Goal: Find contact information

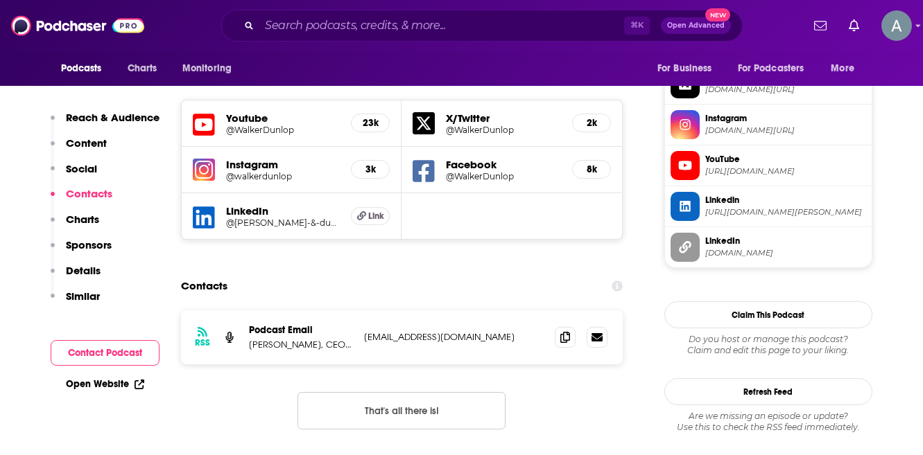
click at [455, 331] on p "[EMAIL_ADDRESS][DOMAIN_NAME]" at bounding box center [454, 337] width 180 height 12
drag, startPoint x: 481, startPoint y: 256, endPoint x: 366, endPoint y: 258, distance: 115.1
click at [366, 331] on p "[EMAIL_ADDRESS][DOMAIN_NAME]" at bounding box center [454, 337] width 180 height 12
copy p "[EMAIL_ADDRESS][DOMAIN_NAME]"
click at [391, 22] on input "Search podcasts, credits, & more..." at bounding box center [441, 26] width 365 height 22
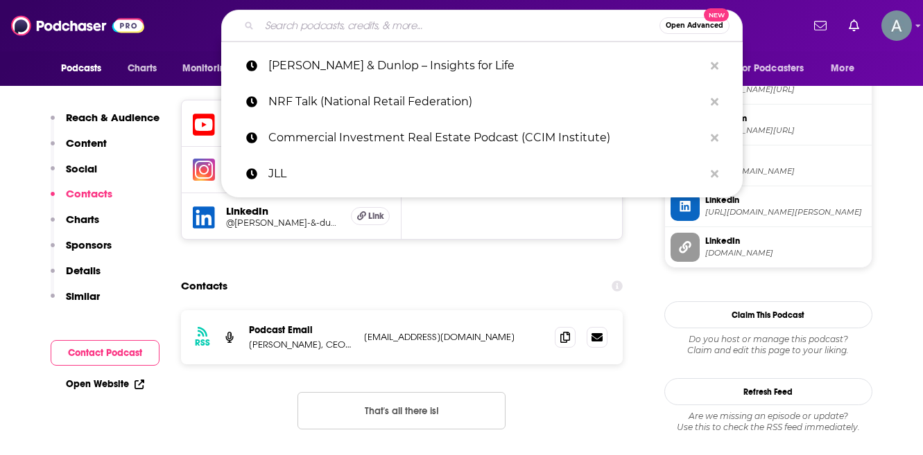
paste input "The Real Estate Guys Radio Show"
type input "The Real Estate Guys Radio Show"
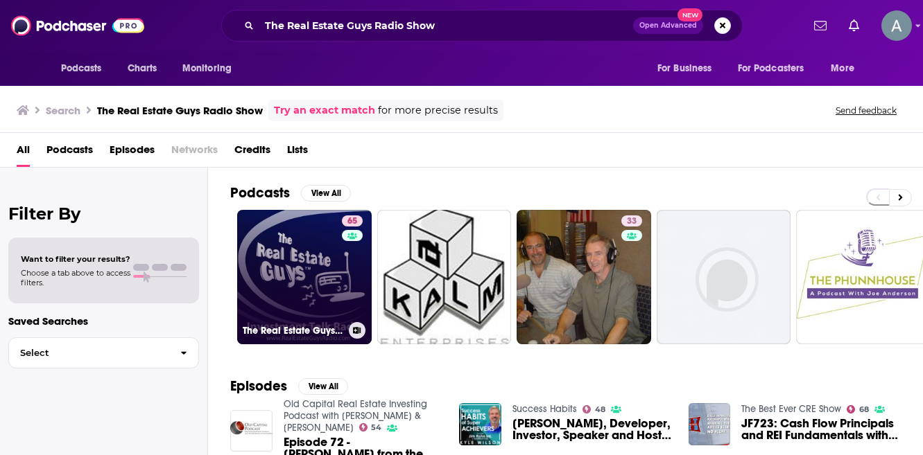
click at [291, 252] on link "65 The Real Estate Guys Radio Show - Real Estate Investing Education for Effect…" at bounding box center [304, 277] width 134 height 134
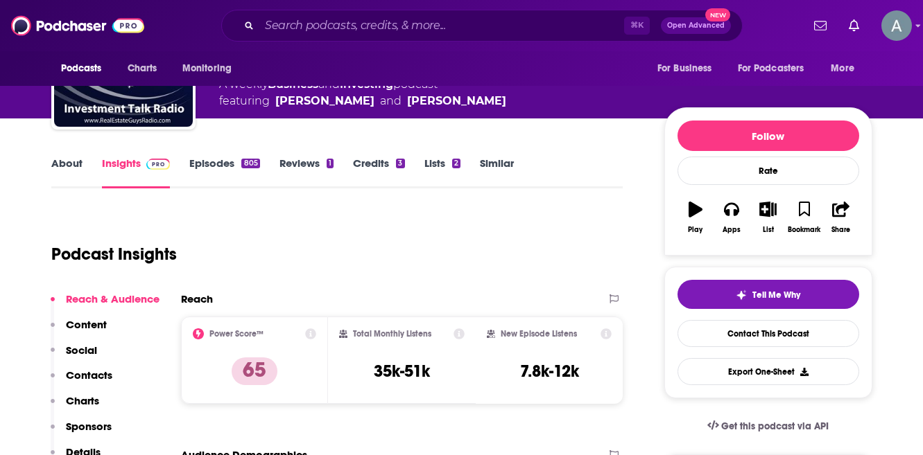
scroll to position [325, 0]
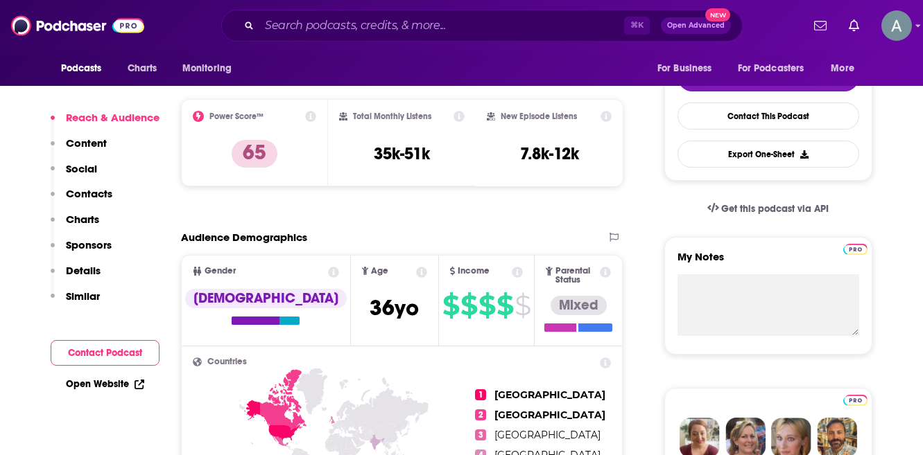
click at [77, 194] on p "Contacts" at bounding box center [89, 193] width 46 height 13
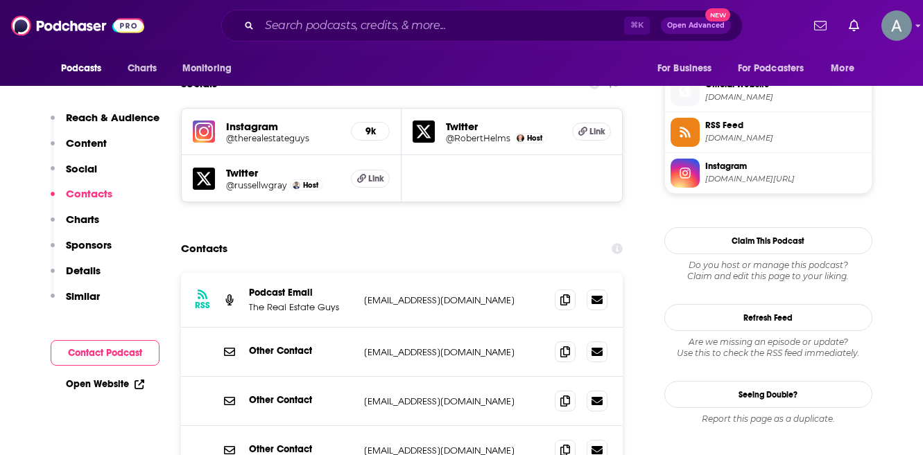
scroll to position [1242, 0]
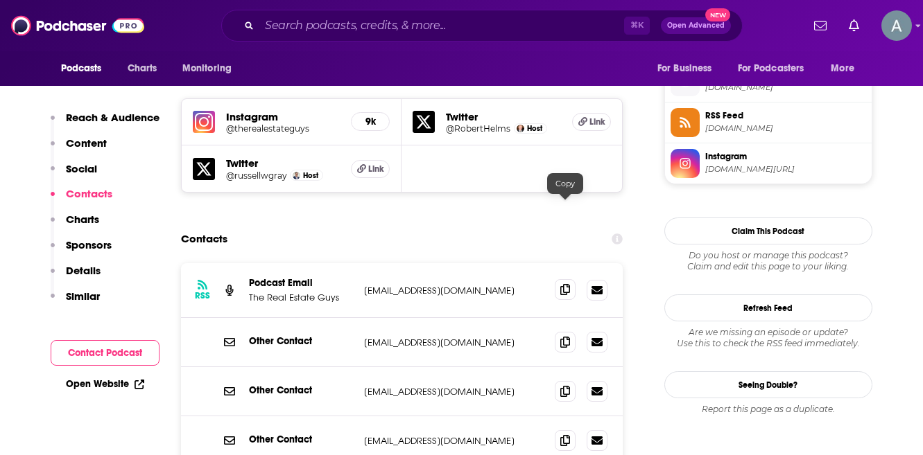
click at [565, 284] on icon at bounding box center [565, 289] width 10 height 11
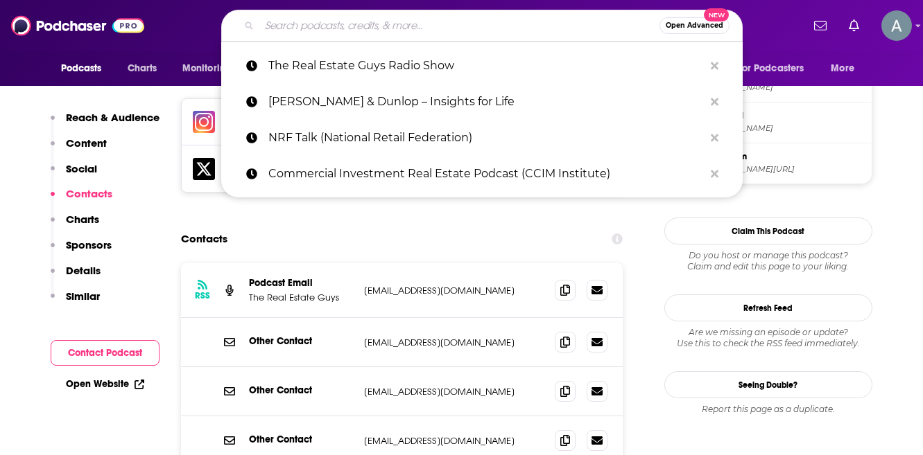
click at [297, 33] on input "Search podcasts, credits, & more..." at bounding box center [459, 26] width 400 height 22
paste input "JLL – Building Places with [PERSON_NAME]"
type input "JLL – Building Places with [PERSON_NAME]"
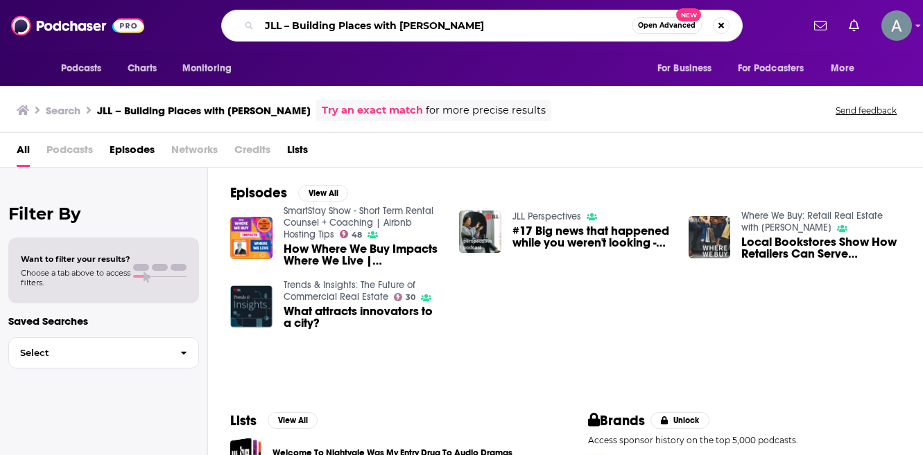
drag, startPoint x: 284, startPoint y: 24, endPoint x: 572, endPoint y: 28, distance: 288.4
click at [572, 28] on input "JLL – Building Places with [PERSON_NAME]" at bounding box center [445, 26] width 372 height 22
type input "JLL"
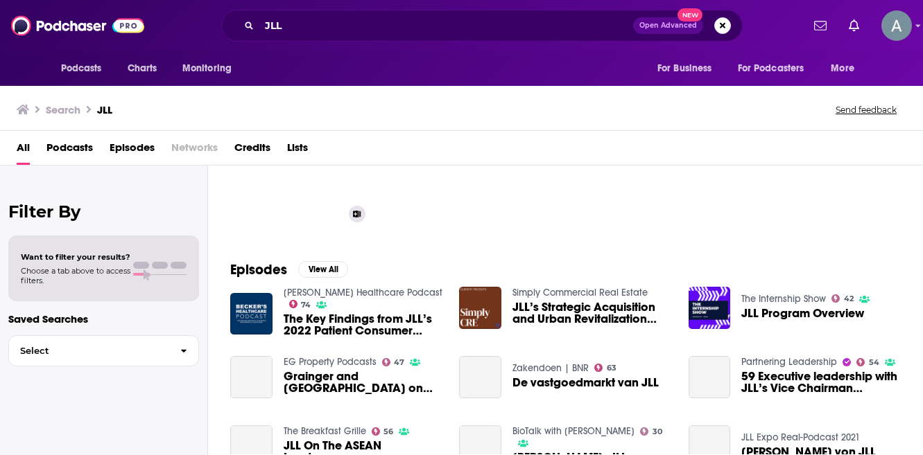
scroll to position [119, 0]
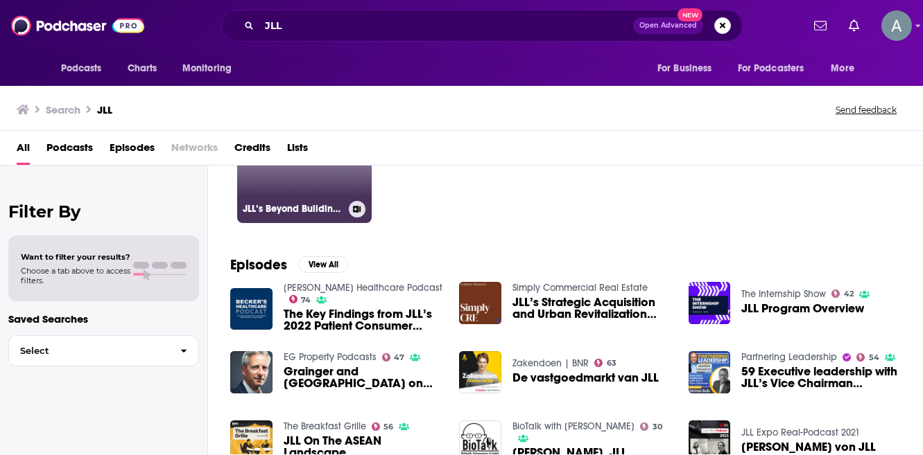
click at [307, 198] on link "JLL’s Beyond Buildings podcast" at bounding box center [304, 156] width 134 height 134
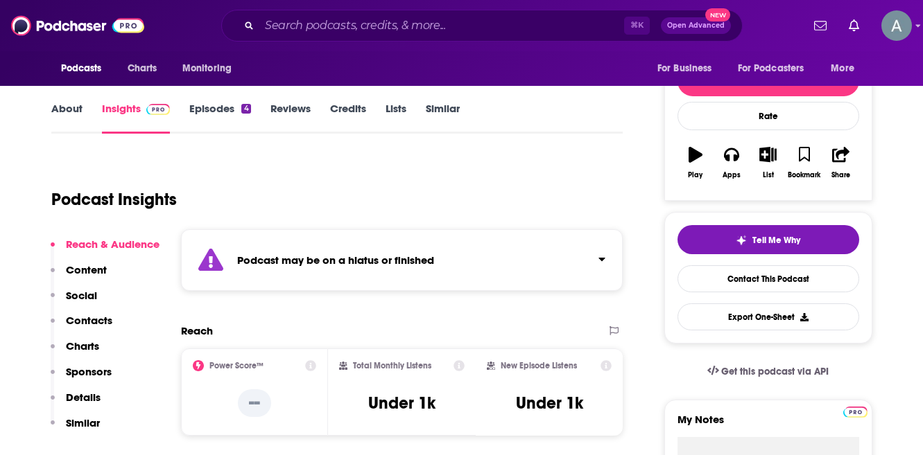
scroll to position [227, 0]
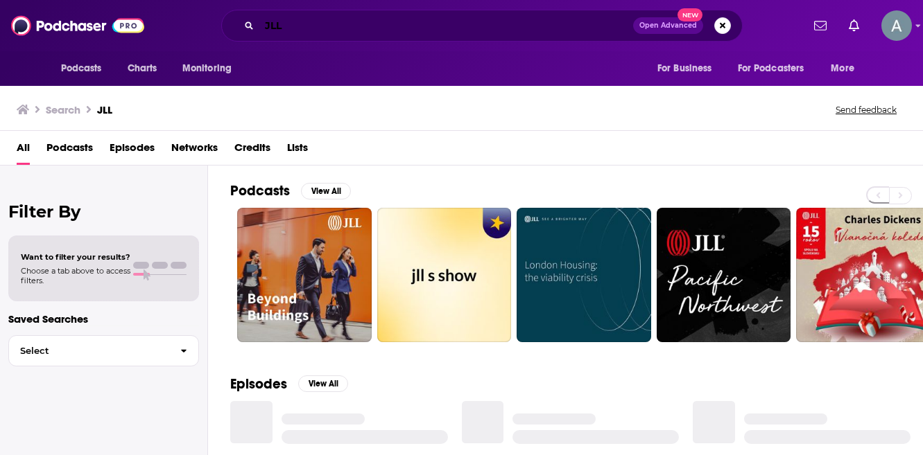
click at [327, 23] on input "JLL" at bounding box center [446, 26] width 374 height 22
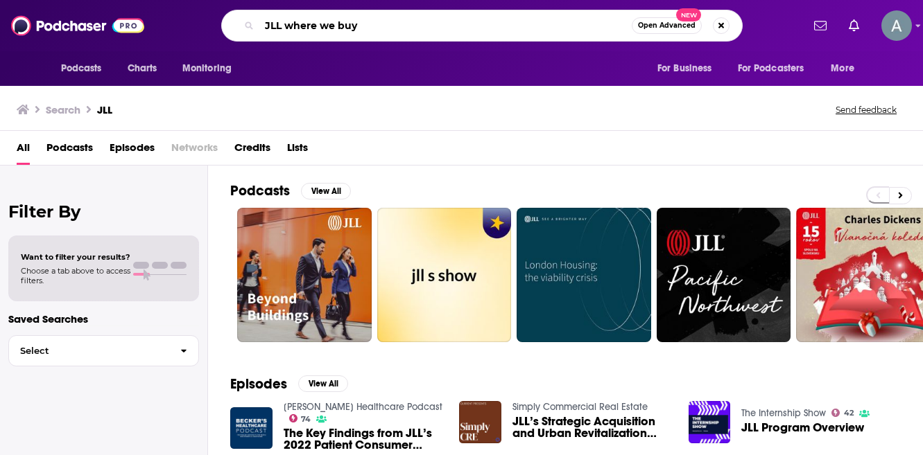
type input "JLL where we buy"
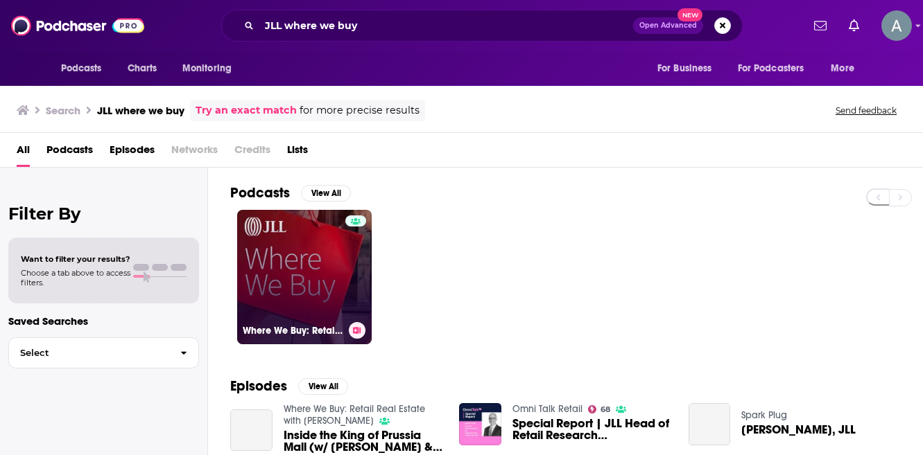
click at [340, 312] on link "Where We Buy: Retail Real Estate with [PERSON_NAME]" at bounding box center [304, 277] width 134 height 134
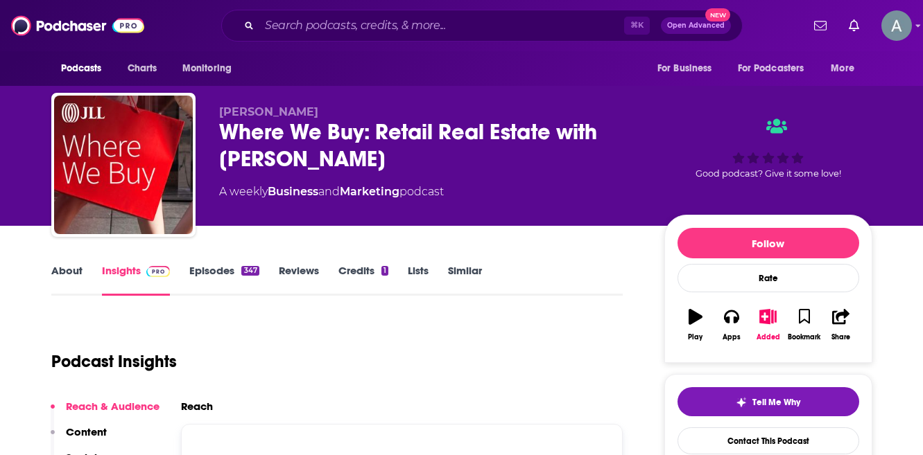
scroll to position [308, 0]
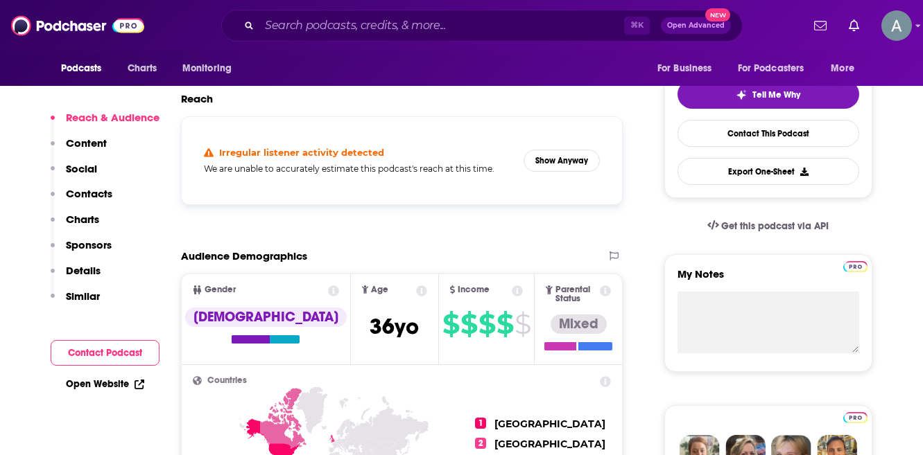
click at [78, 193] on p "Contacts" at bounding box center [89, 193] width 46 height 13
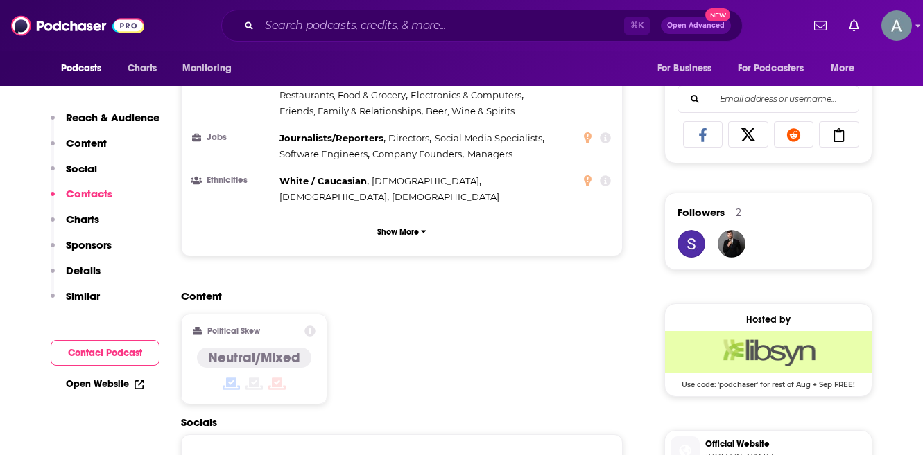
scroll to position [1117, 0]
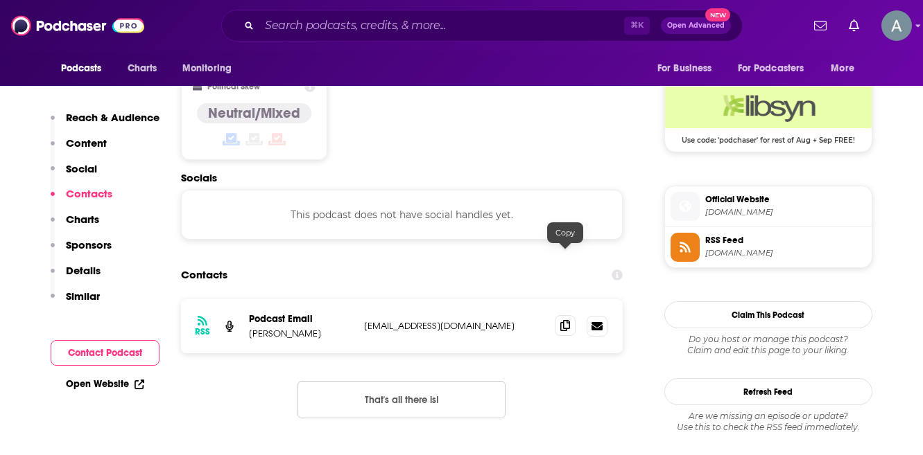
click at [562, 320] on icon at bounding box center [565, 325] width 10 height 11
click at [419, 26] on input "Search podcasts, credits, & more..." at bounding box center [441, 26] width 365 height 22
paste input "Commercial Investment Real Estate Podcast (CCIM Institute)"
type input "Commercial Investment Real Estate Podcast (CCIM Institute)"
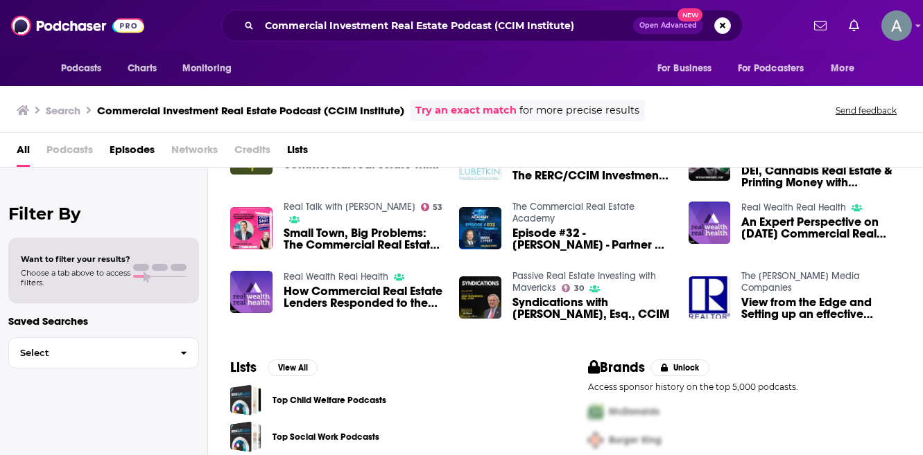
scroll to position [130, 0]
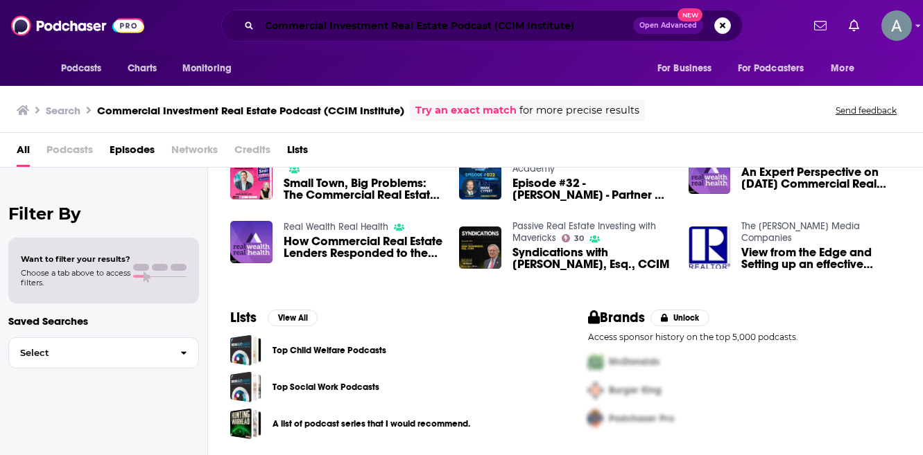
click at [344, 28] on input "Commercial Investment Real Estate Podcast (CCIM Institute)" at bounding box center [446, 26] width 374 height 22
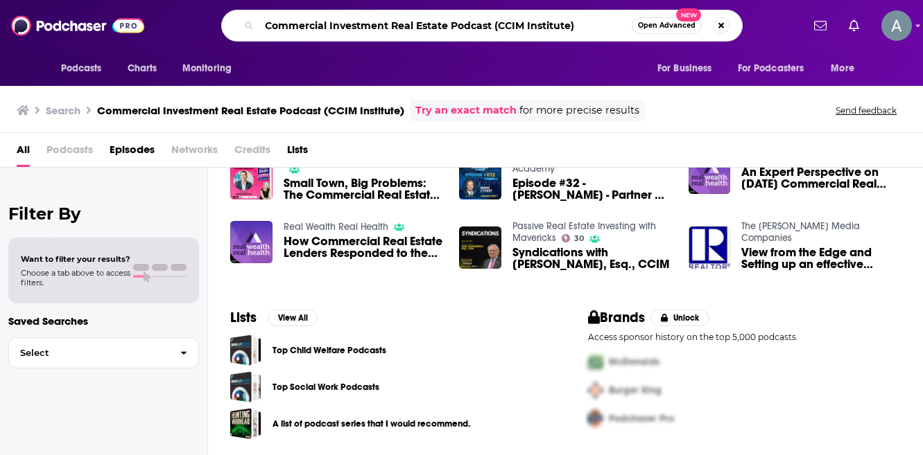
paste input "The Rich Roll Podcast"
type input "The Rich Roll Podcast"
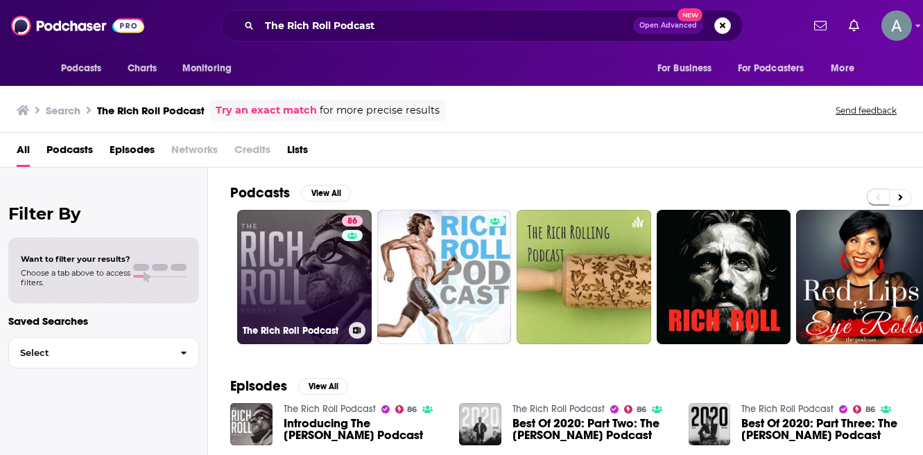
click at [289, 275] on link "86 The [PERSON_NAME] Podcast" at bounding box center [304, 277] width 134 height 134
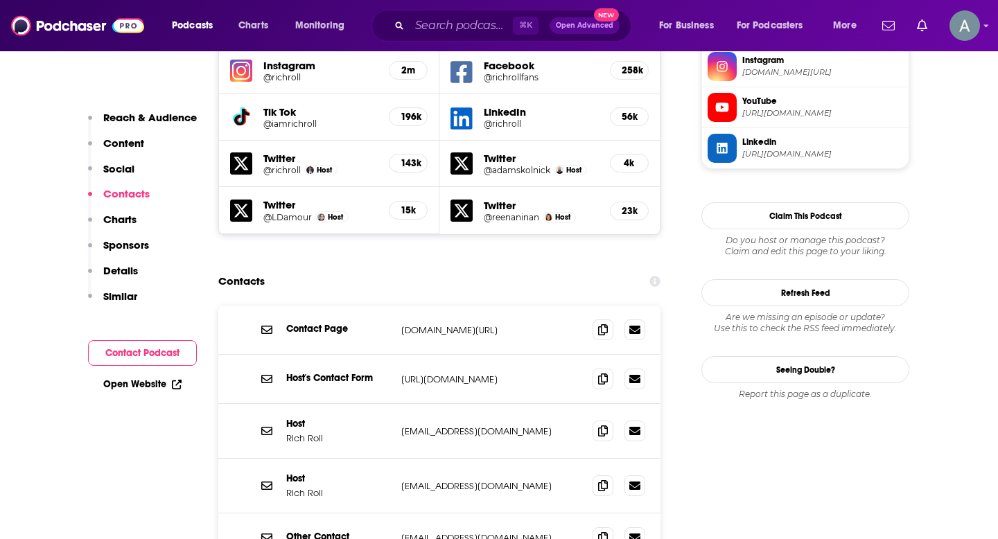
scroll to position [1369, 0]
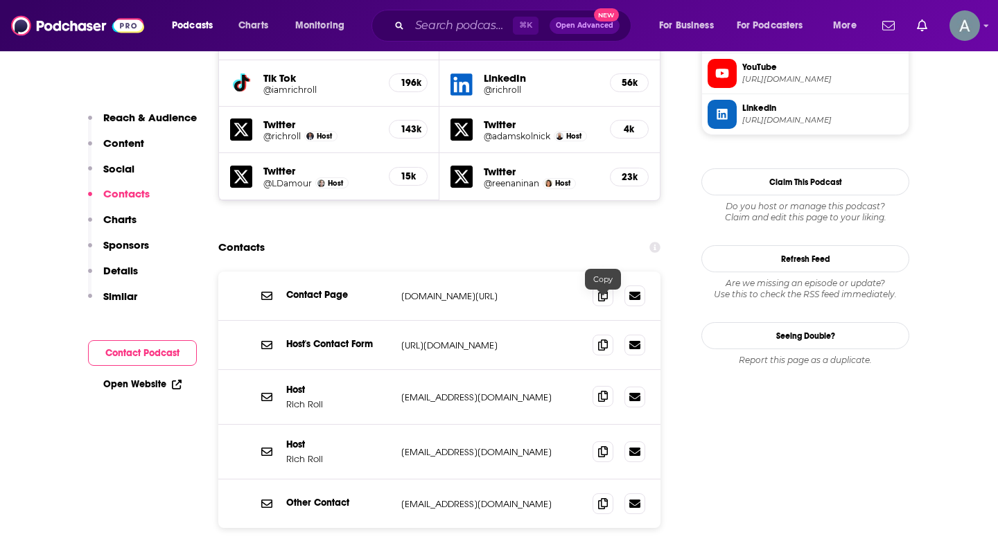
click at [596, 386] on span at bounding box center [603, 396] width 21 height 21
click at [421, 32] on input "Search podcasts, credits, & more..." at bounding box center [461, 26] width 103 height 22
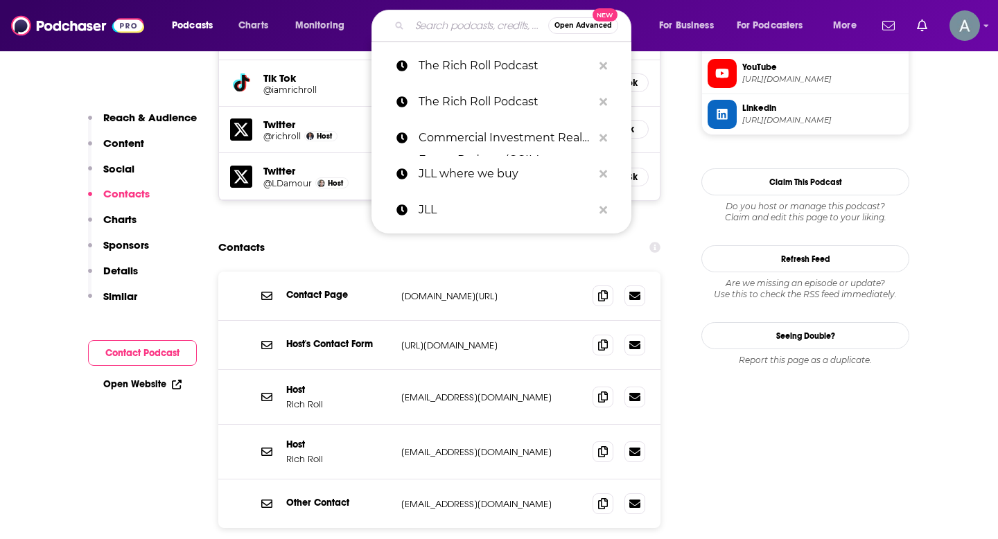
paste input "The Thesis Driven Leader Series"
type input "The Thesis Driven Leader Series"
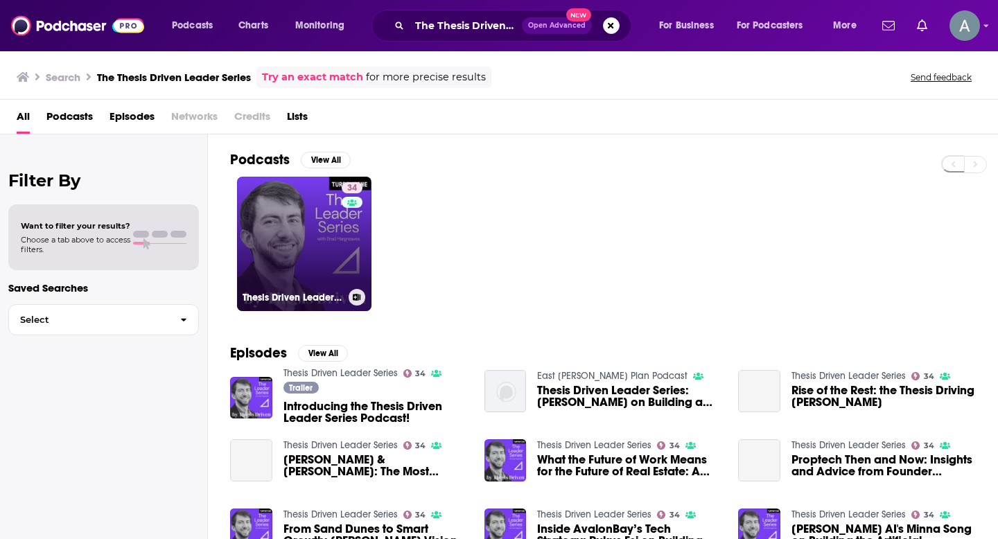
click at [320, 250] on link "34 Thesis Driven Leader Series" at bounding box center [304, 244] width 134 height 134
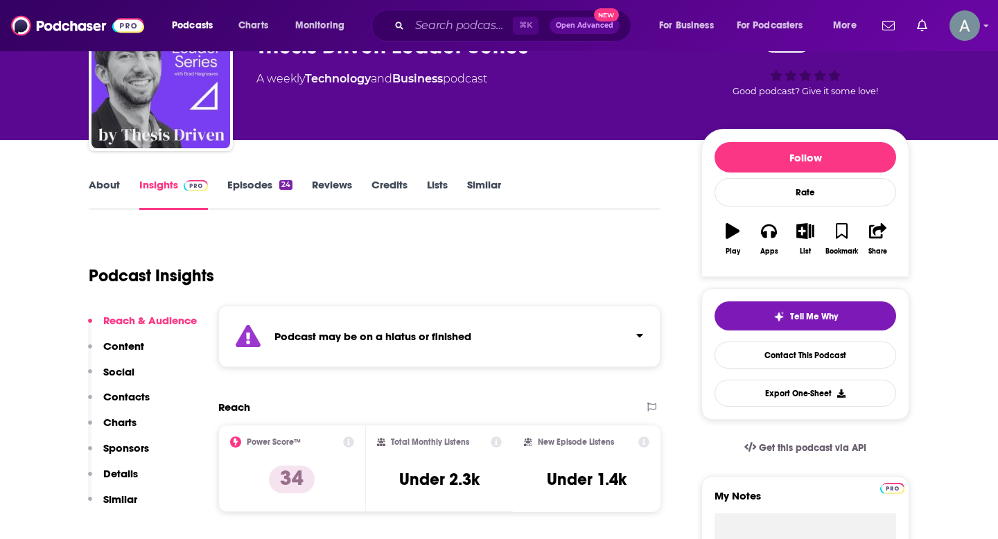
click at [126, 394] on p "Contacts" at bounding box center [126, 396] width 46 height 13
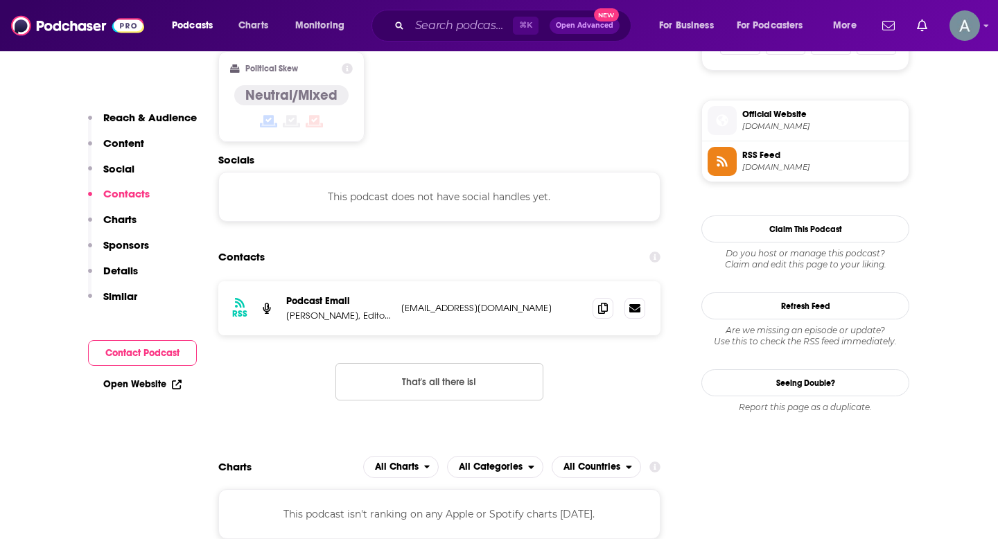
scroll to position [1018, 0]
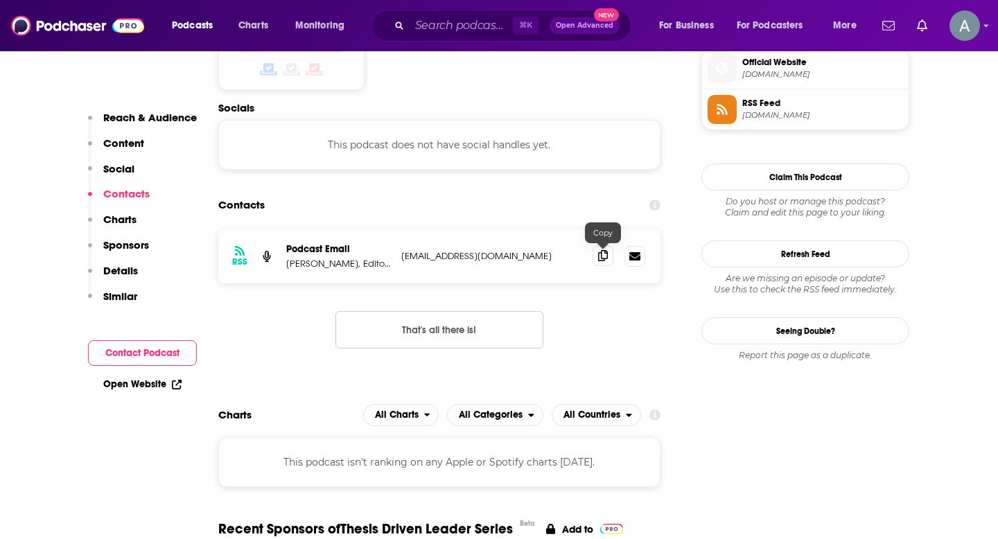
click at [605, 256] on icon at bounding box center [603, 255] width 10 height 11
click at [419, 37] on div "⌘ K Open Advanced New" at bounding box center [502, 26] width 260 height 32
click at [429, 28] on input "Search podcasts, credits, & more..." at bounding box center [461, 26] width 103 height 22
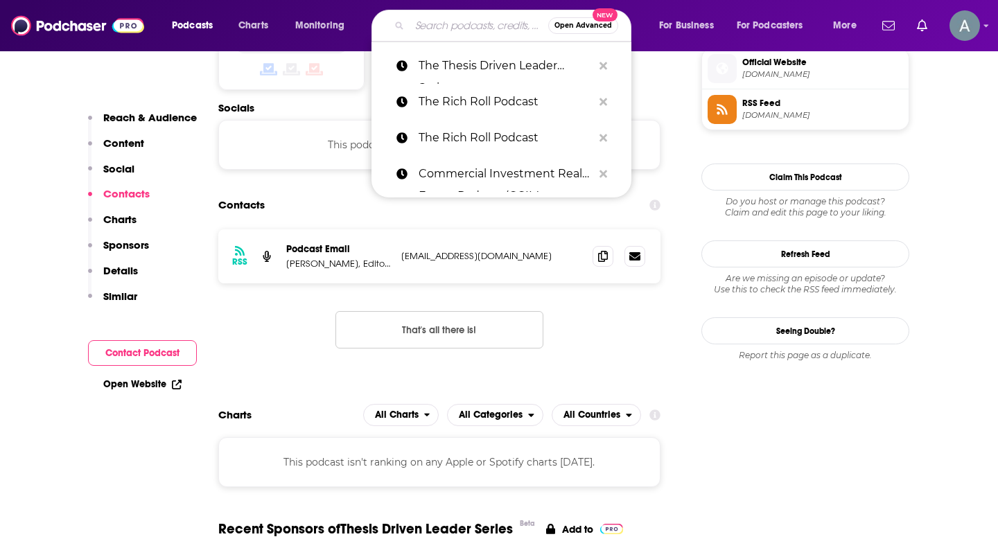
paste input "BiggerPockets Business Podcast"
type input "BiggerPockets Business Podcast"
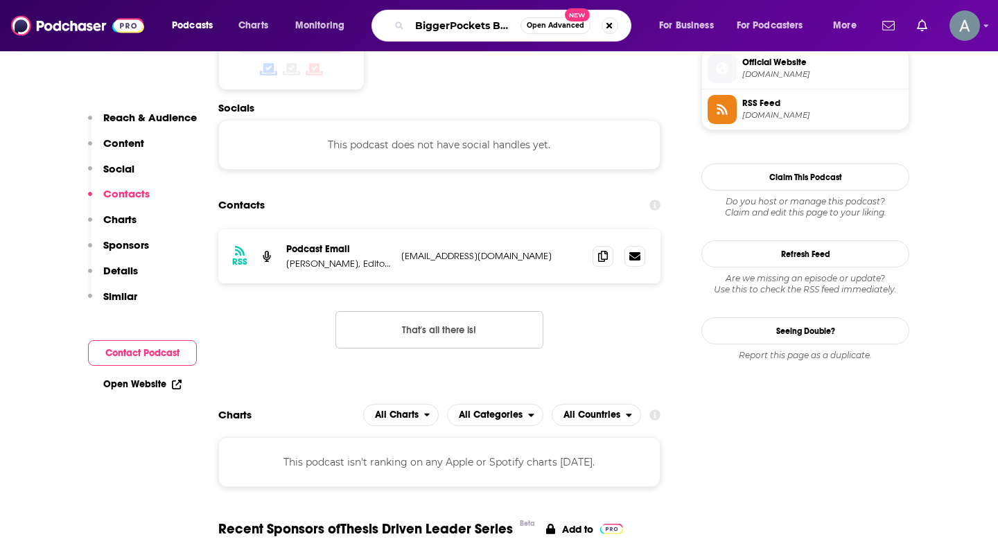
scroll to position [0, 71]
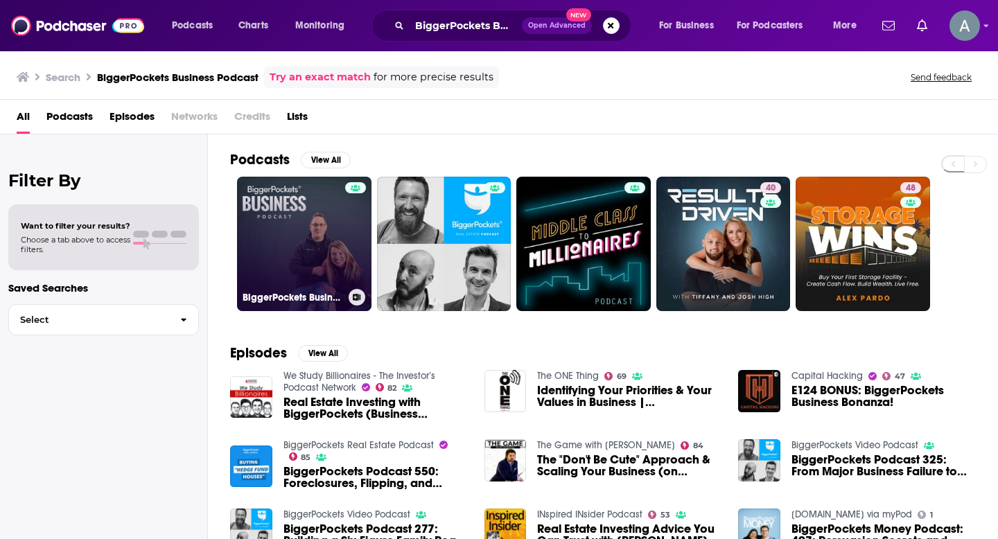
click at [348, 238] on div at bounding box center [355, 235] width 21 height 107
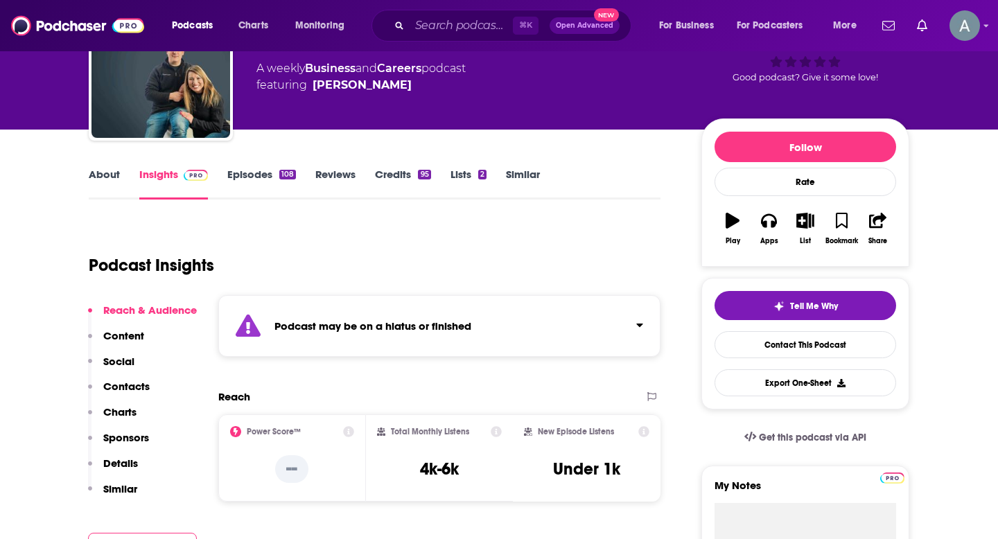
scroll to position [94, 0]
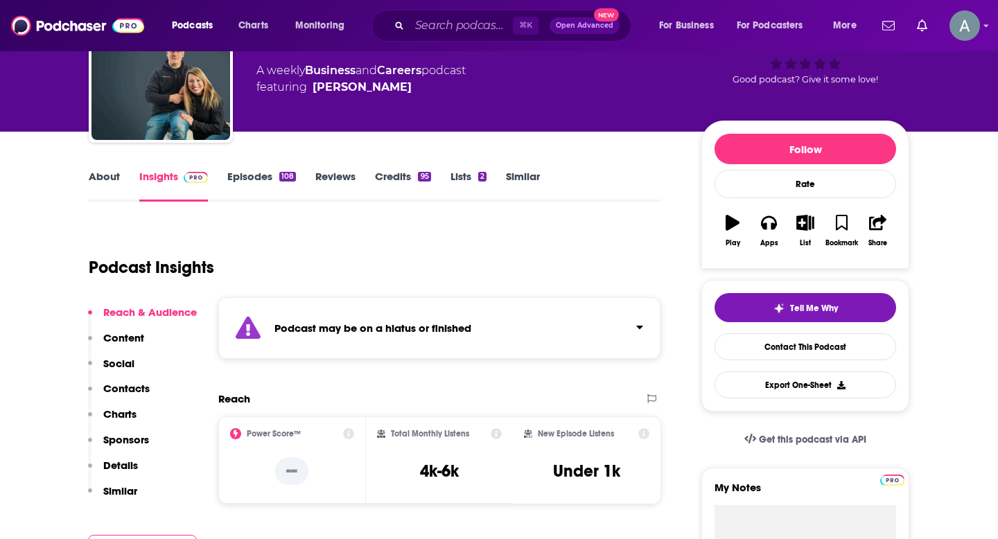
click at [128, 390] on p "Contacts" at bounding box center [126, 388] width 46 height 13
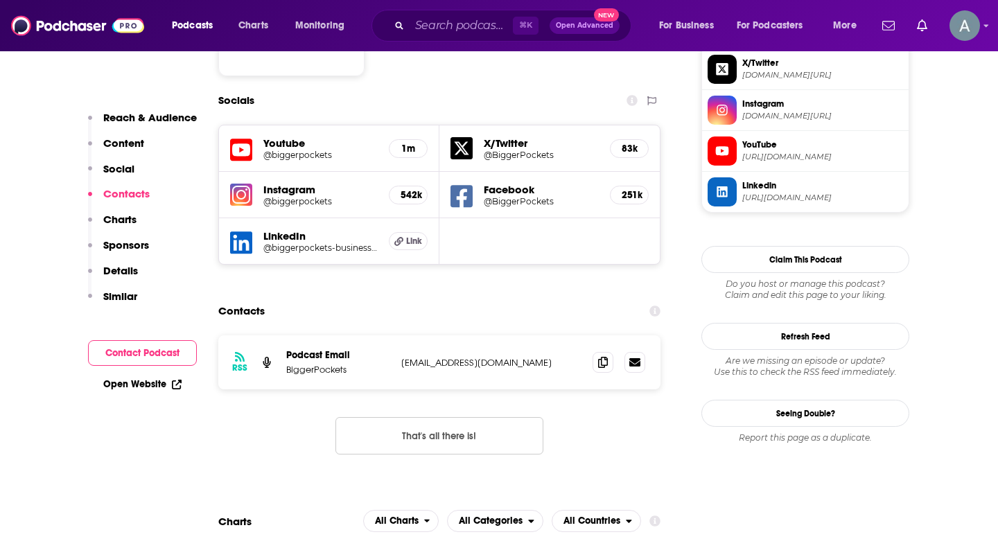
scroll to position [1319, 0]
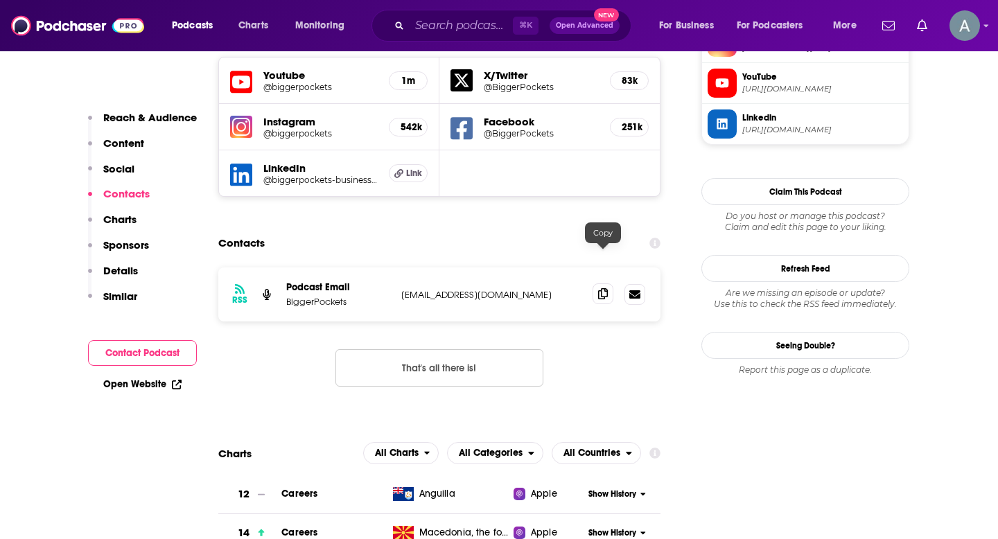
click at [603, 288] on icon at bounding box center [603, 293] width 10 height 11
click at [466, 28] on input "Search podcasts, credits, & more..." at bounding box center [461, 26] width 103 height 22
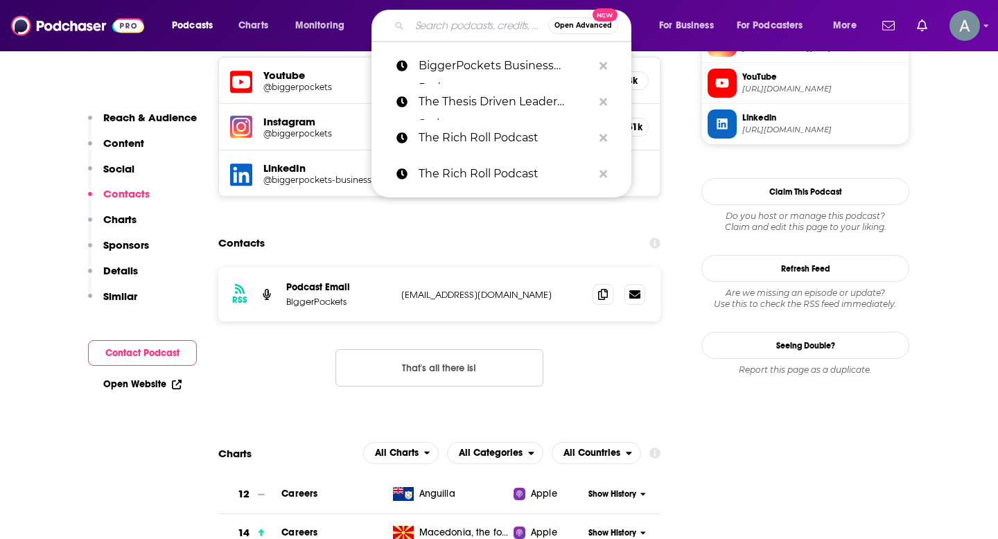
paste input "PropTech Podcast / Tech Nest"
type input "PropTech Podcast / Tech Nest"
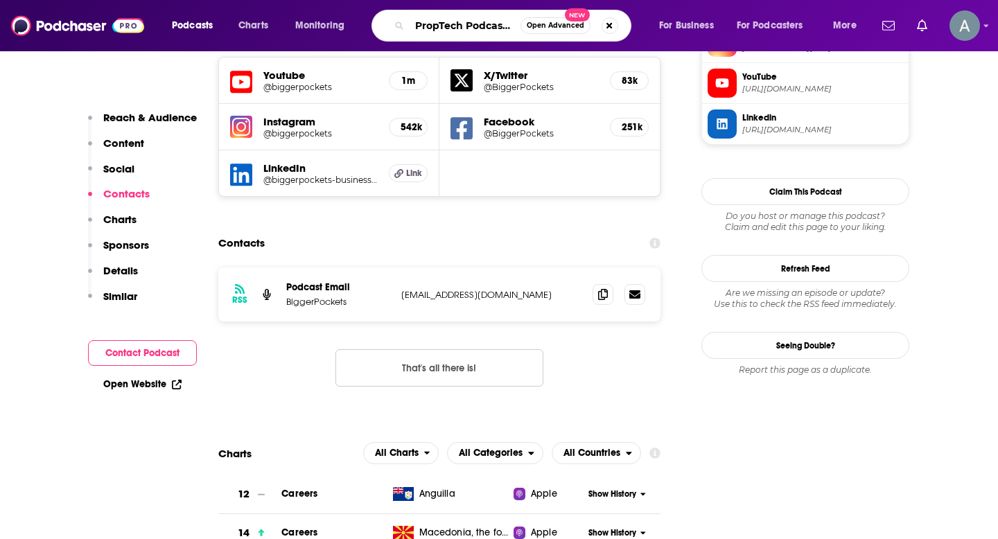
scroll to position [0, 52]
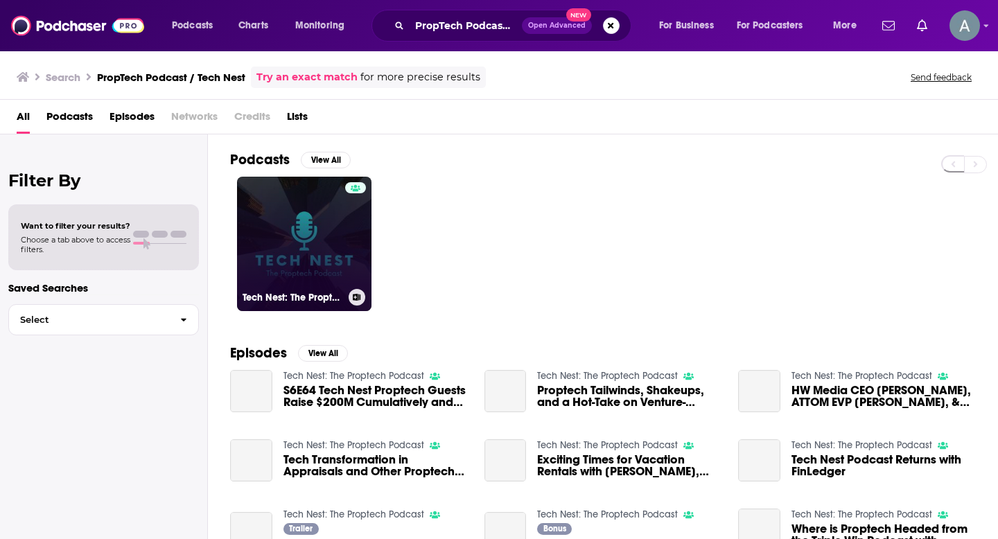
click at [325, 238] on link "Tech Nest: The Proptech Podcast" at bounding box center [304, 244] width 134 height 134
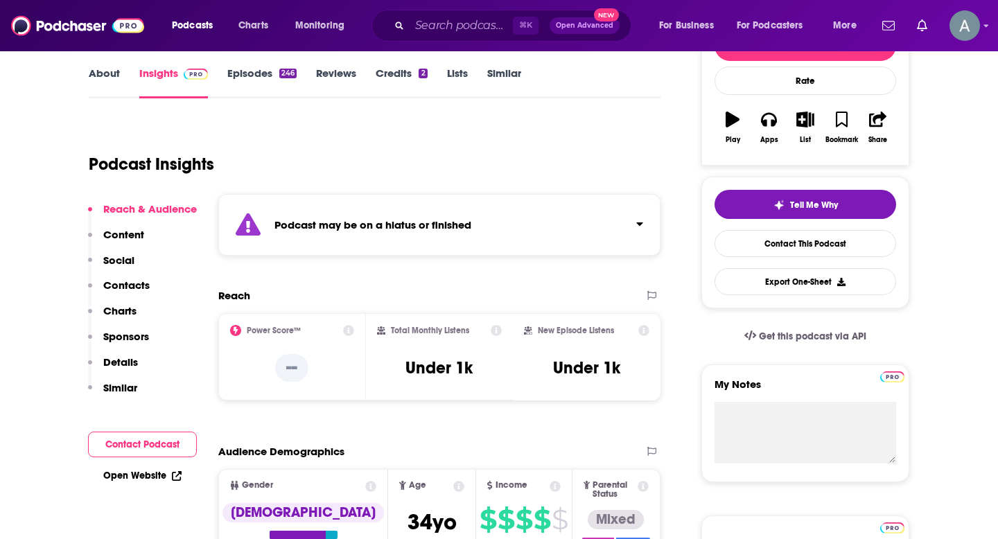
click at [127, 280] on p "Contacts" at bounding box center [126, 285] width 46 height 13
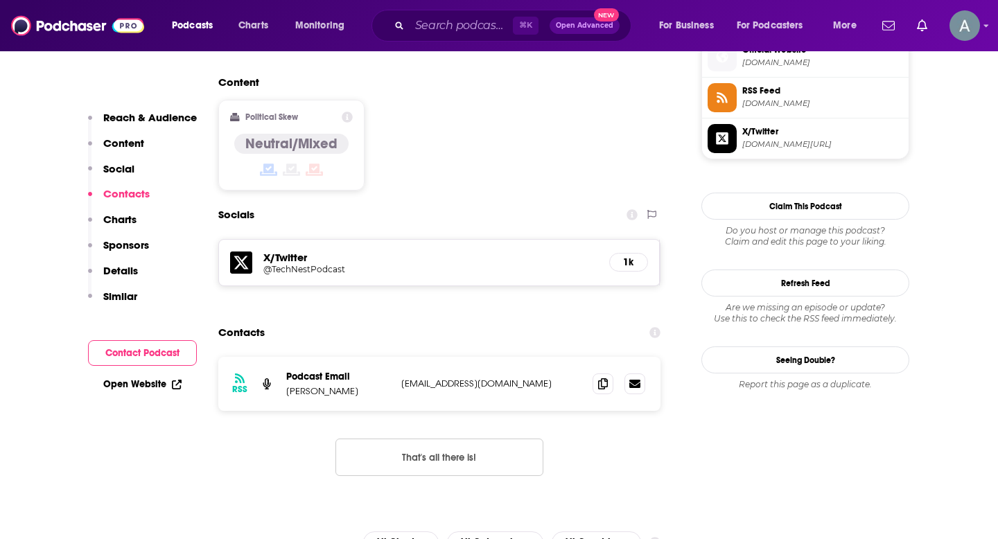
scroll to position [1214, 0]
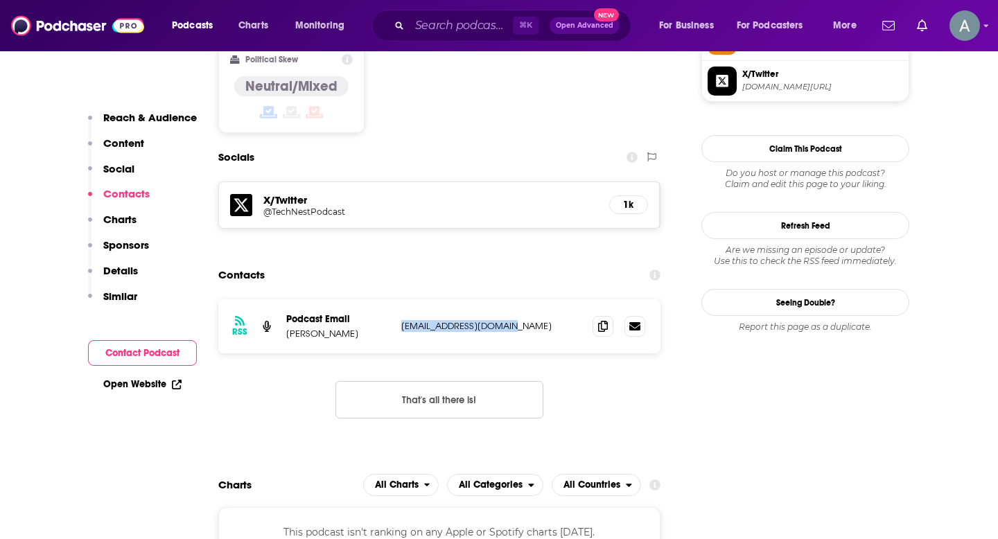
drag, startPoint x: 400, startPoint y: 256, endPoint x: 560, endPoint y: 256, distance: 160.1
click at [560, 299] on div "RSS Podcast Email [PERSON_NAME] [EMAIL_ADDRESS][DOMAIN_NAME] [PERSON_NAME][EMAI…" at bounding box center [439, 326] width 442 height 54
copy p "[EMAIL_ADDRESS][DOMAIN_NAME]"
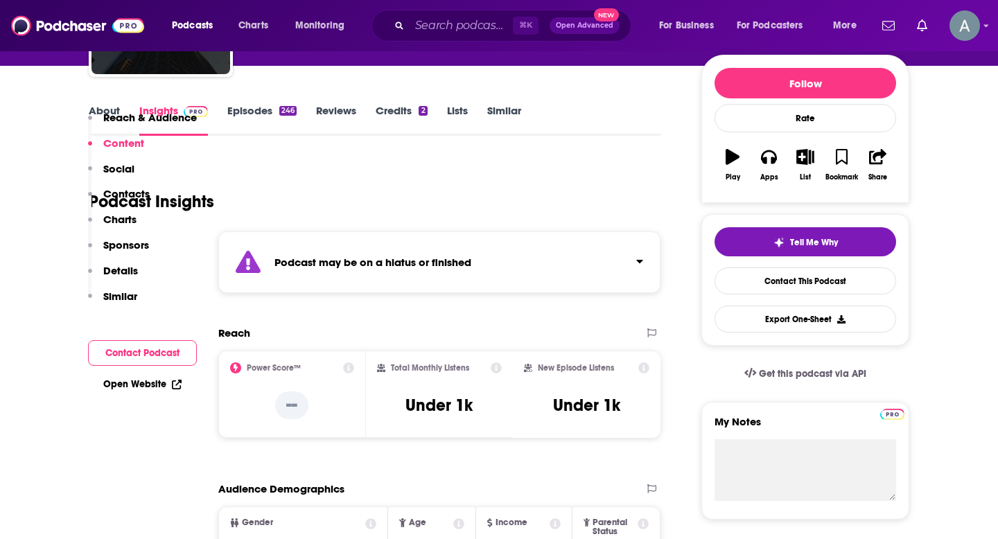
scroll to position [0, 0]
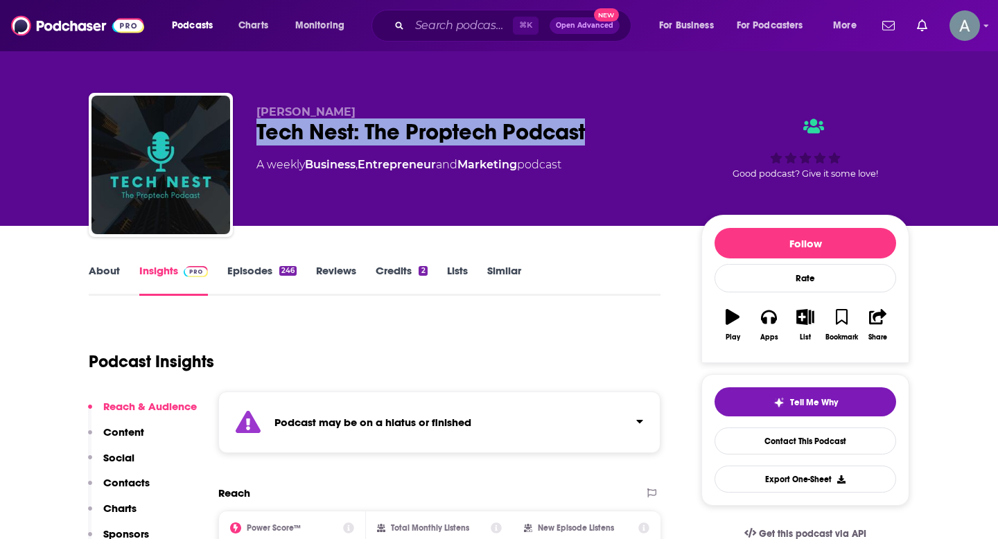
drag, startPoint x: 259, startPoint y: 130, endPoint x: 598, endPoint y: 132, distance: 338.3
click at [598, 132] on div "Tech Nest: The Proptech Podcast" at bounding box center [467, 132] width 423 height 27
copy h2 "Tech Nest: The Proptech Podcast"
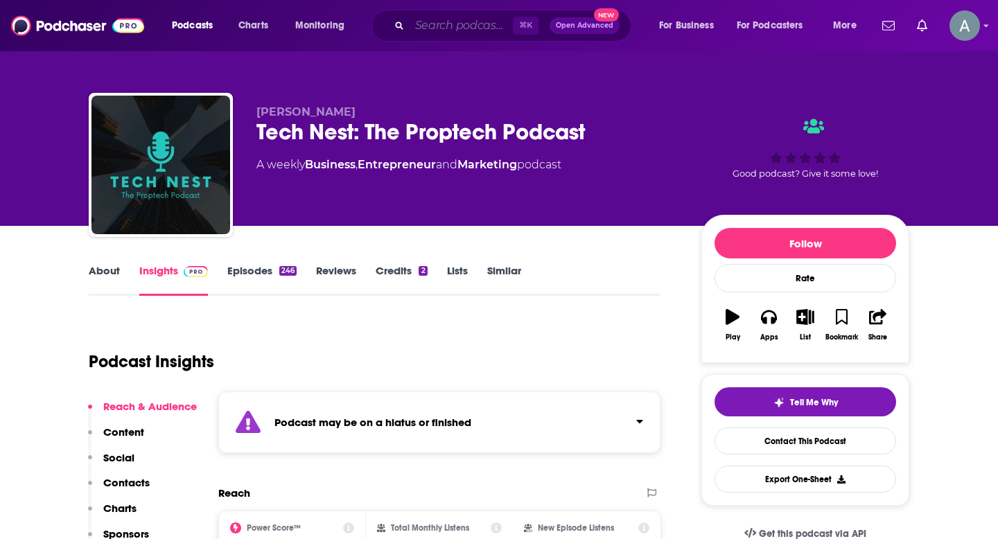
click at [451, 31] on input "Search podcasts, credits, & more..." at bounding box center [461, 26] width 103 height 22
paste input "In Good Company with [PERSON_NAME]"
type input "In Good Company with [PERSON_NAME]"
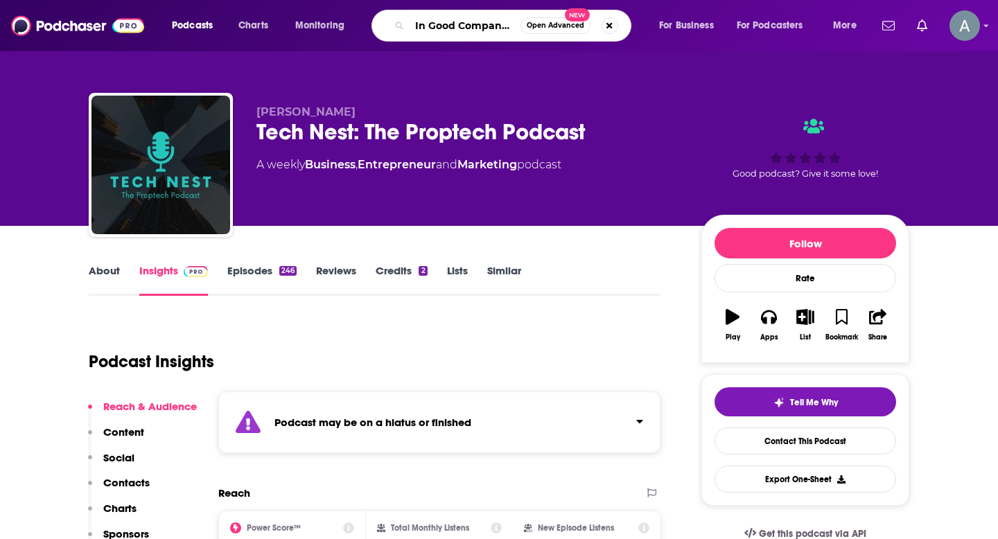
scroll to position [0, 96]
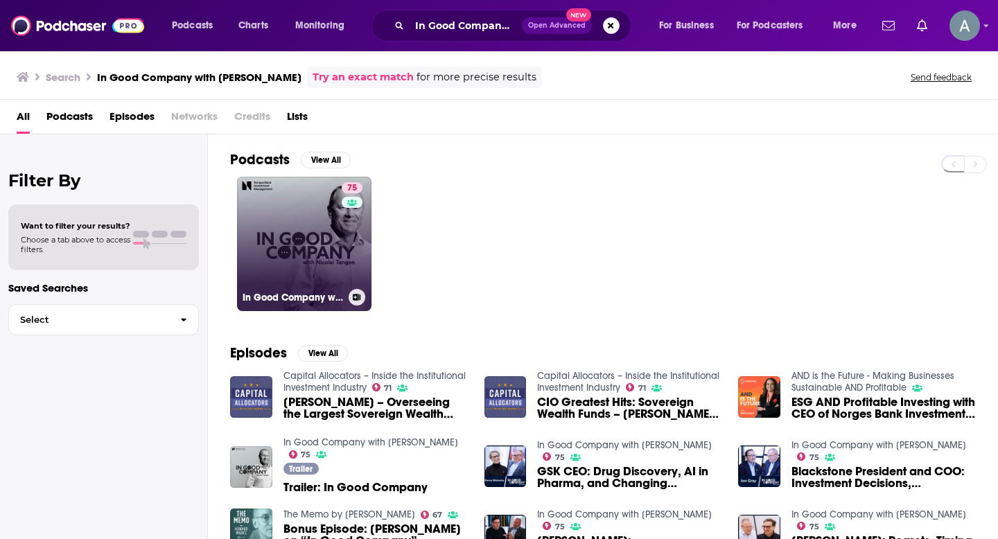
click at [333, 272] on link "75 In Good Company with [PERSON_NAME]" at bounding box center [304, 244] width 134 height 134
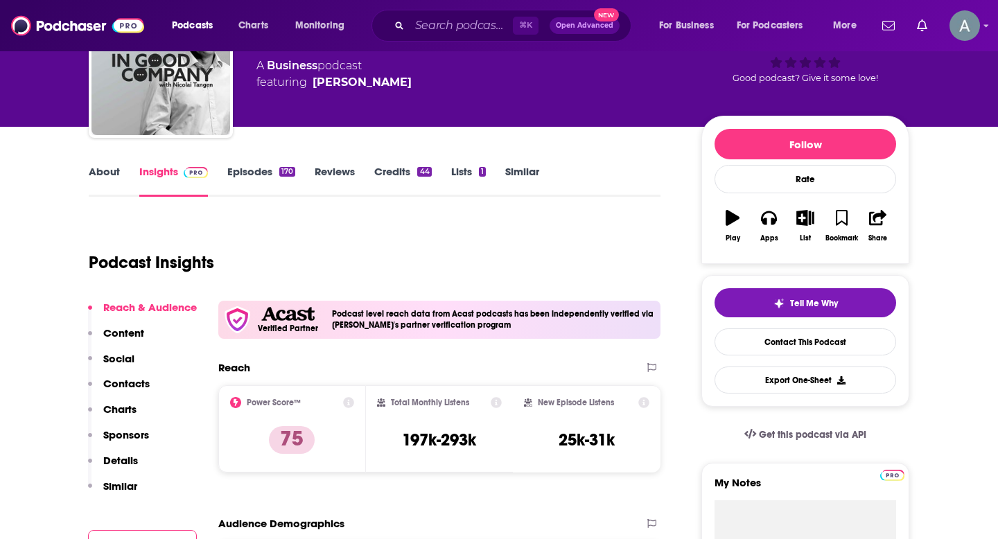
scroll to position [248, 0]
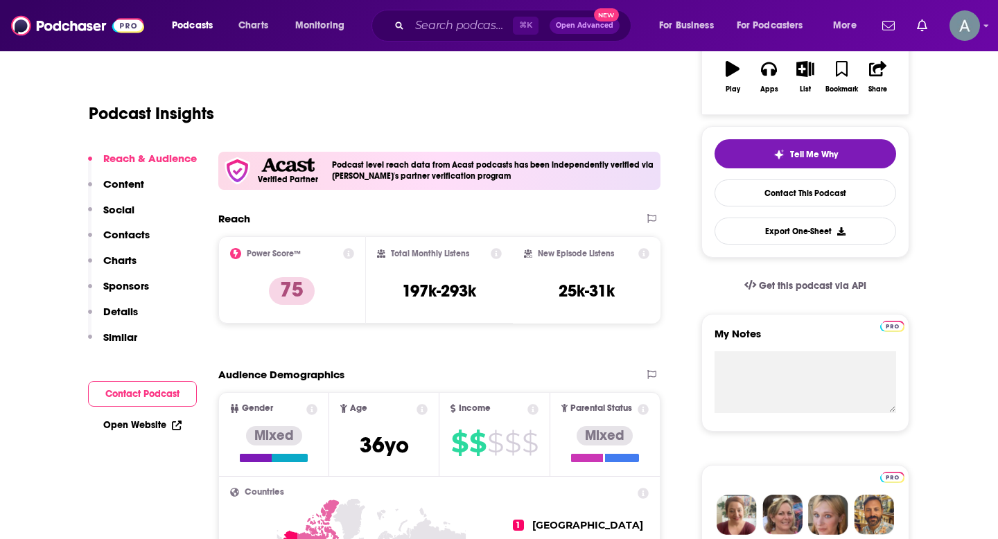
click at [130, 234] on p "Contacts" at bounding box center [126, 234] width 46 height 13
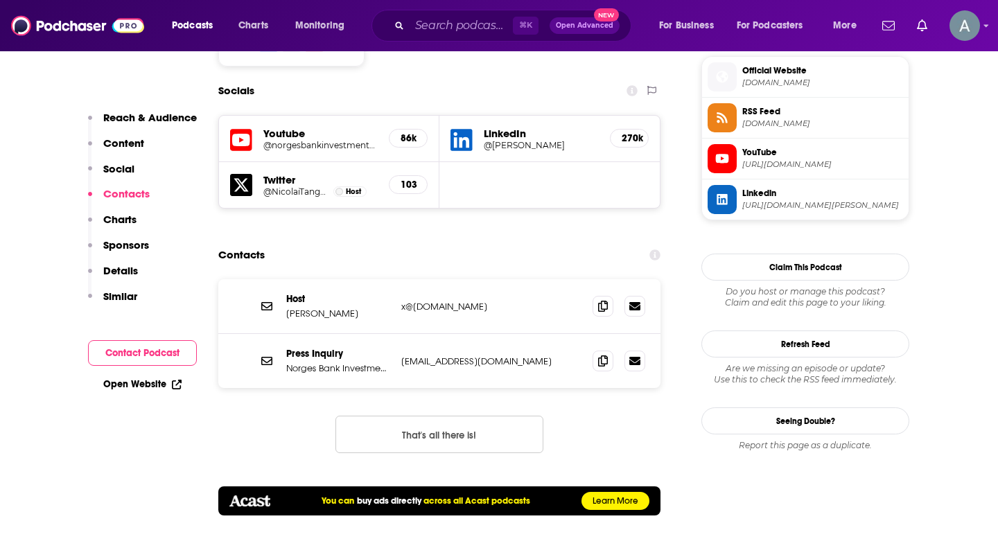
scroll to position [1251, 0]
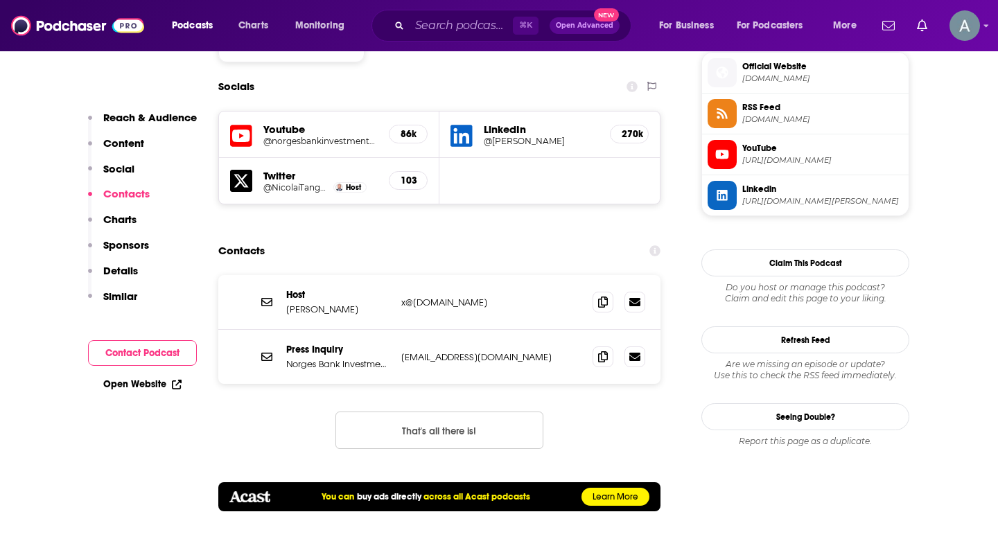
drag, startPoint x: 349, startPoint y: 263, endPoint x: 284, endPoint y: 263, distance: 65.9
click at [284, 275] on div "Host [PERSON_NAME] x@[DOMAIN_NAME] x@[DOMAIN_NAME]" at bounding box center [439, 302] width 442 height 55
copy p "[PERSON_NAME]"
click at [442, 29] on input "Search podcasts, credits, & more..." at bounding box center [461, 26] width 103 height 22
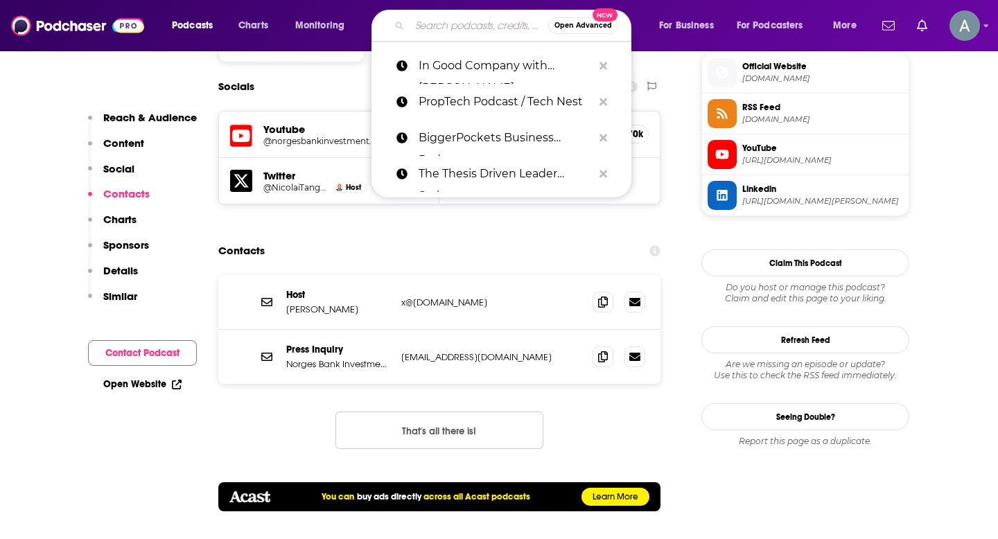
paste input "Bloomberg Talks"
type input "Bloomberg Talks"
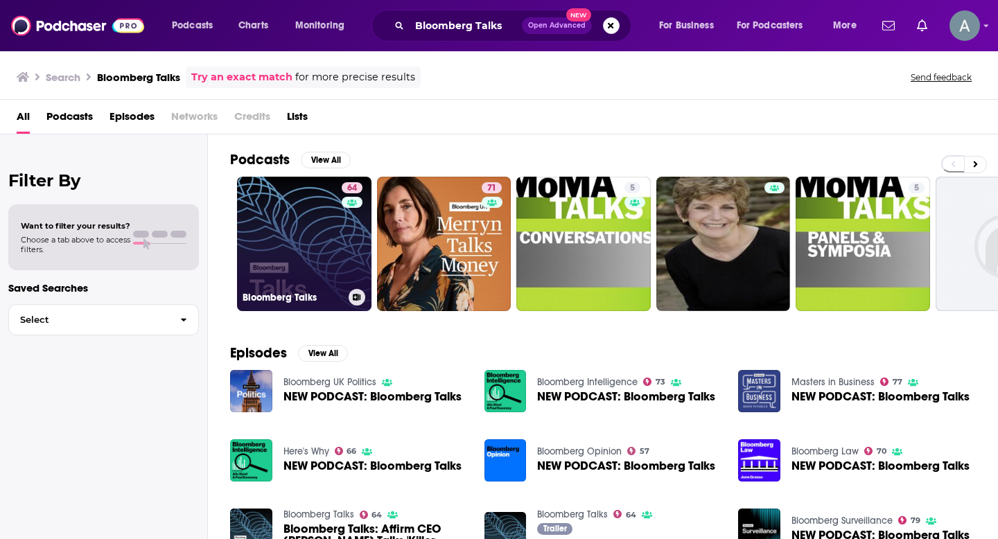
click at [253, 261] on link "64 Bloomberg Talks" at bounding box center [304, 244] width 134 height 134
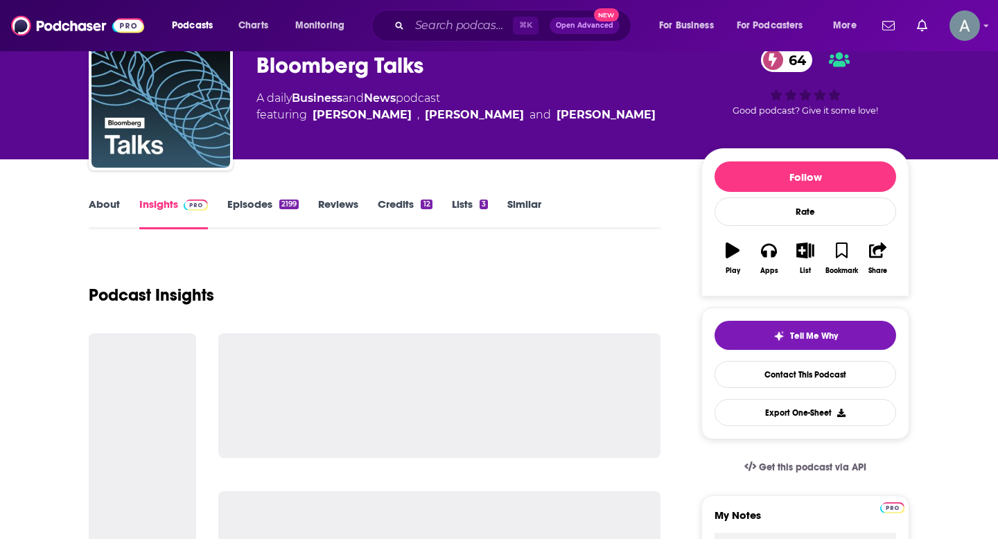
scroll to position [216, 0]
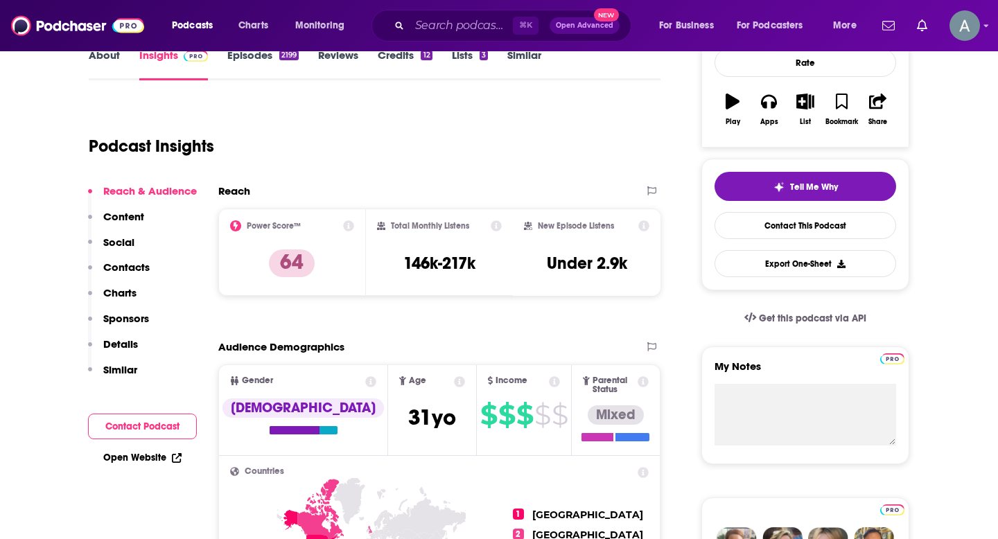
click at [130, 272] on p "Contacts" at bounding box center [126, 267] width 46 height 13
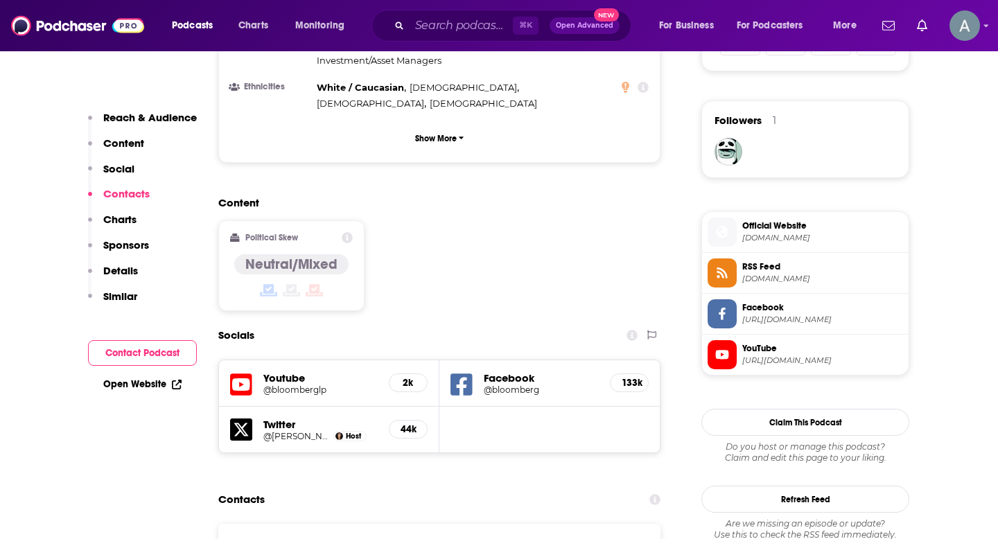
scroll to position [1191, 0]
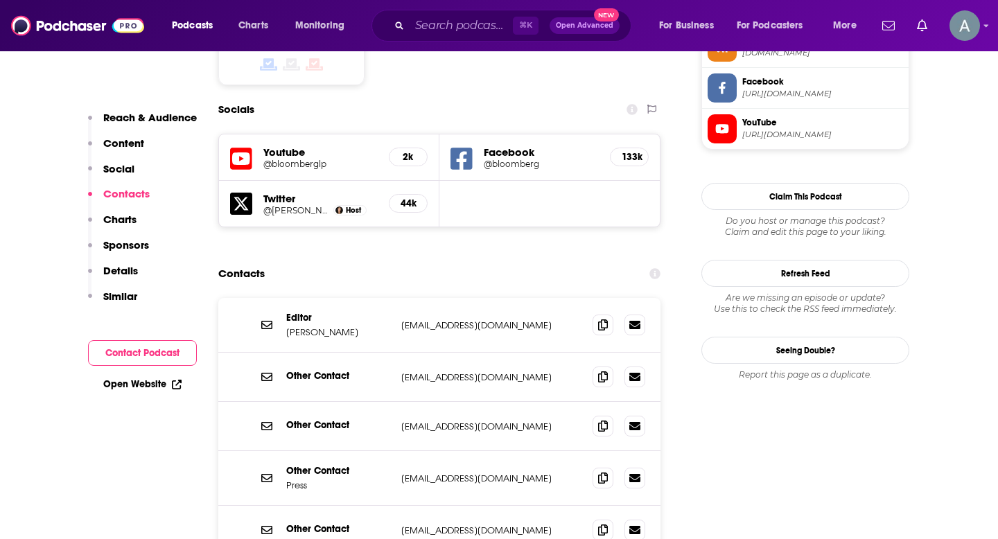
drag, startPoint x: 283, startPoint y: 266, endPoint x: 356, endPoint y: 266, distance: 72.8
click at [356, 298] on div "Editor [PERSON_NAME] [EMAIL_ADDRESS][DOMAIN_NAME] [EMAIL_ADDRESS][DOMAIN_NAME]" at bounding box center [439, 325] width 442 height 55
copy p "[PERSON_NAME]"
click at [410, 26] on input "Search podcasts, credits, & more..." at bounding box center [461, 26] width 103 height 22
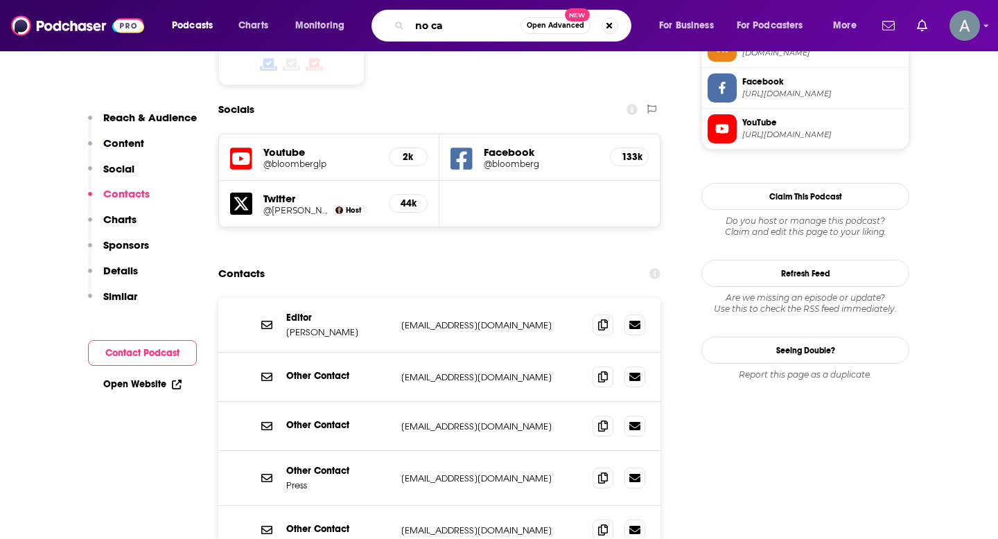
type input "no cap"
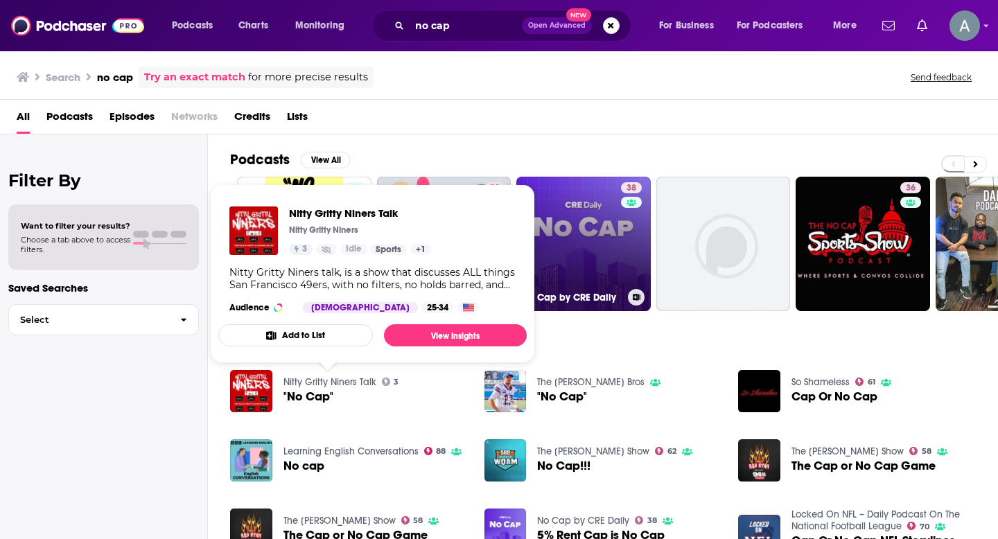
click at [562, 271] on link "38 No Cap by CRE Daily" at bounding box center [583, 244] width 134 height 134
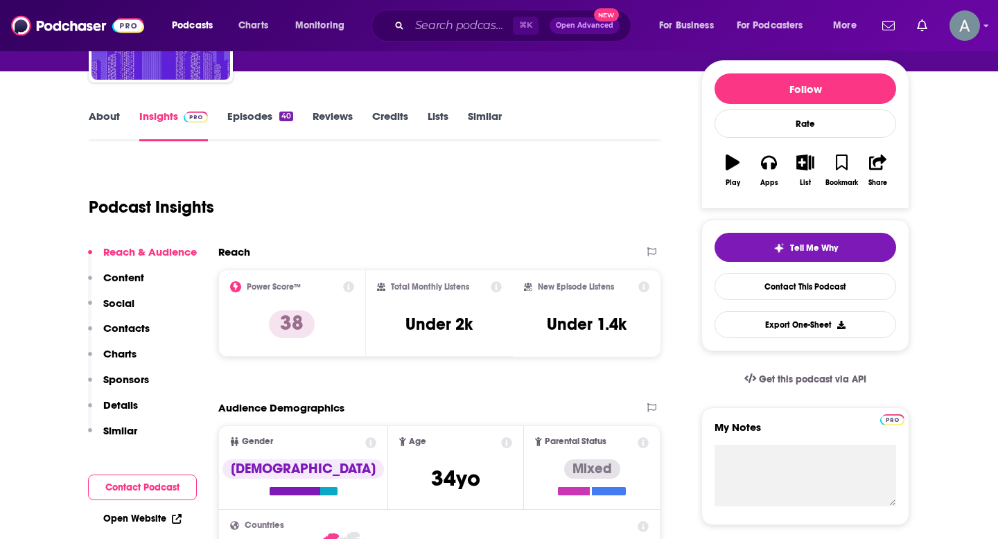
scroll to position [173, 0]
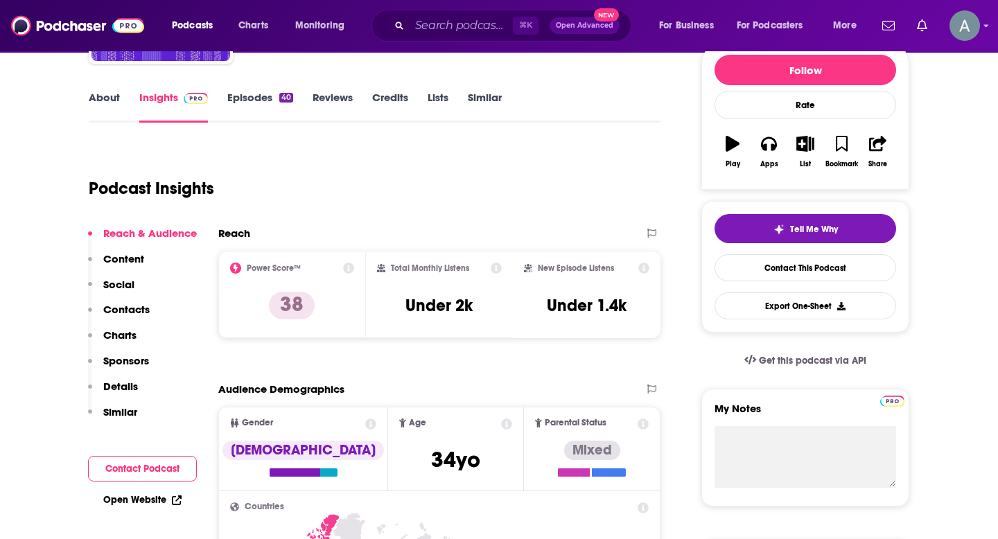
click at [122, 313] on p "Contacts" at bounding box center [126, 309] width 46 height 13
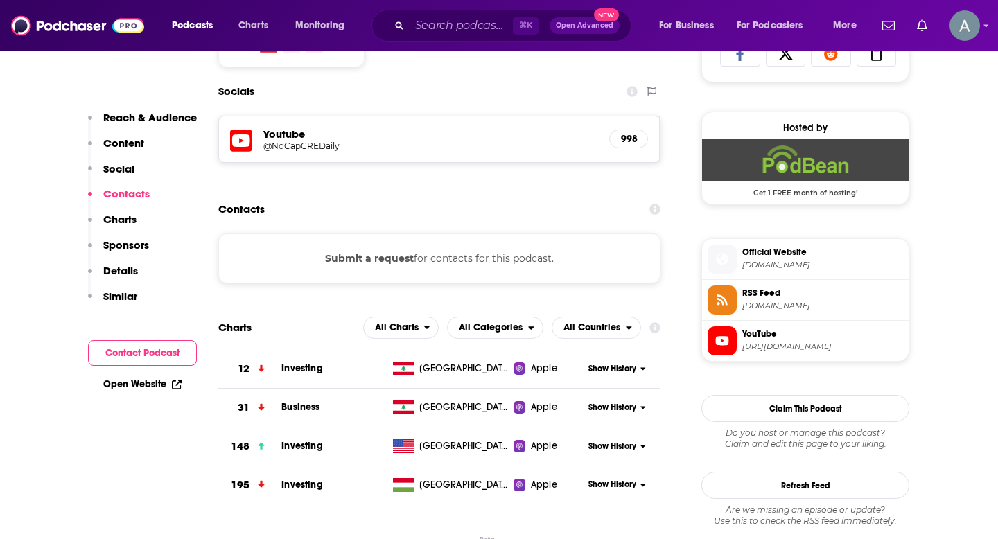
scroll to position [958, 0]
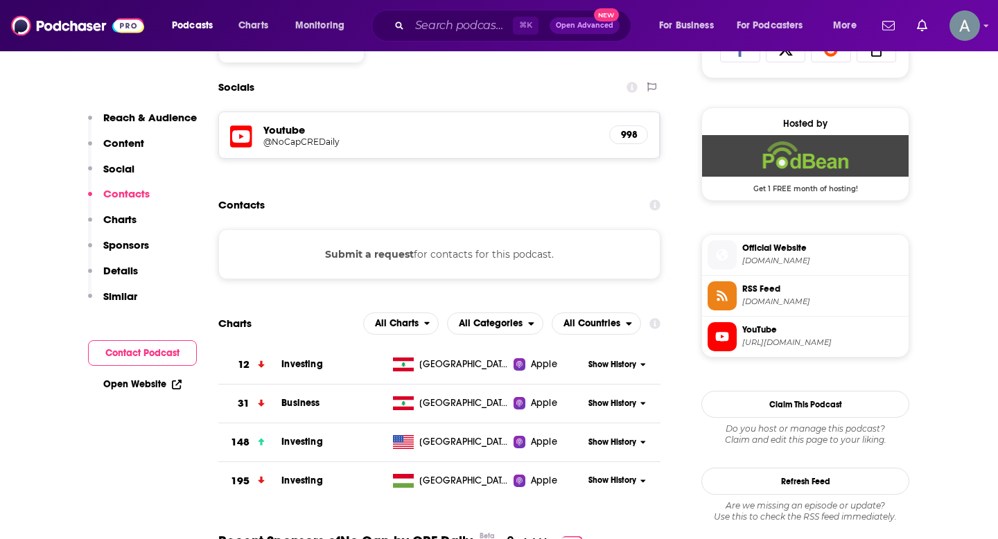
click at [397, 253] on button "Submit a request" at bounding box center [369, 254] width 89 height 15
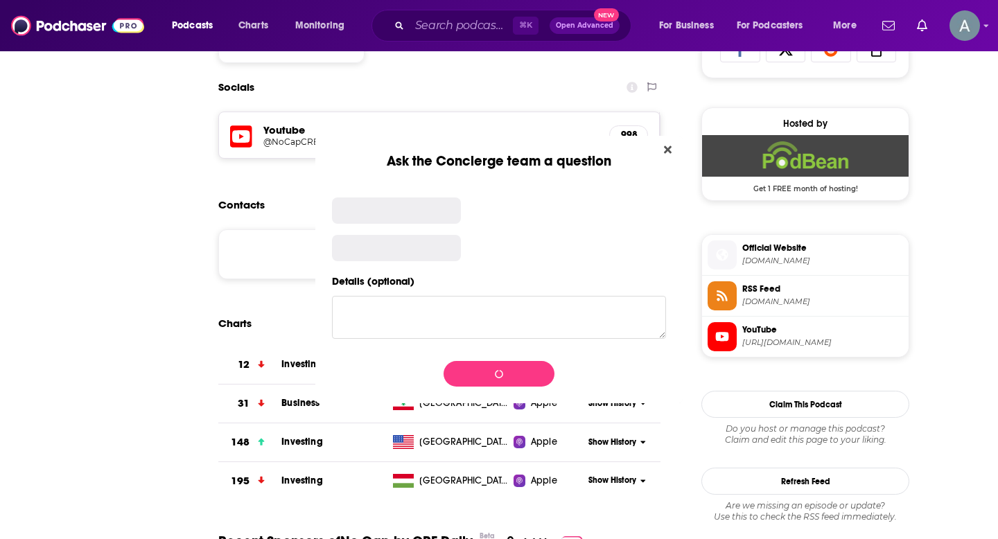
scroll to position [0, 0]
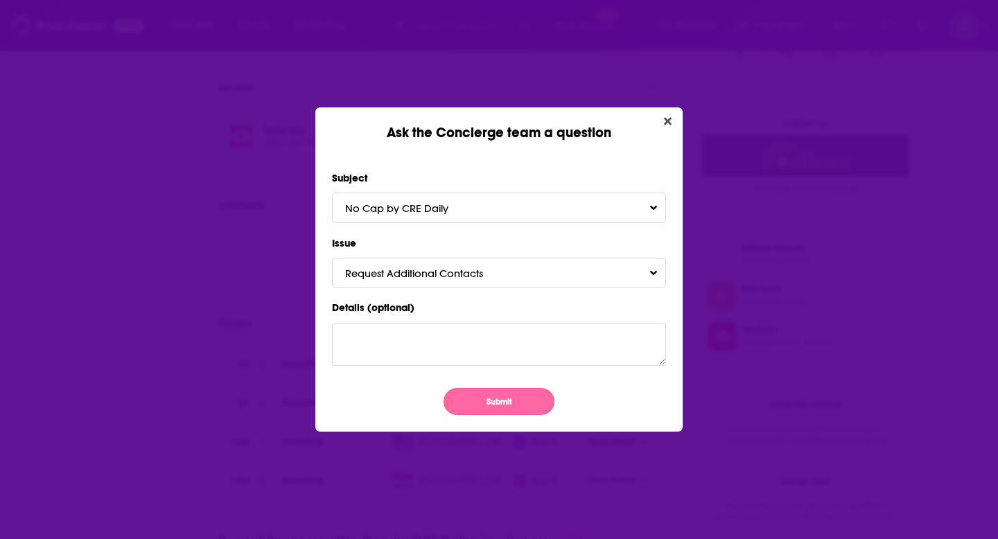
click at [475, 400] on button "Submit" at bounding box center [499, 401] width 111 height 27
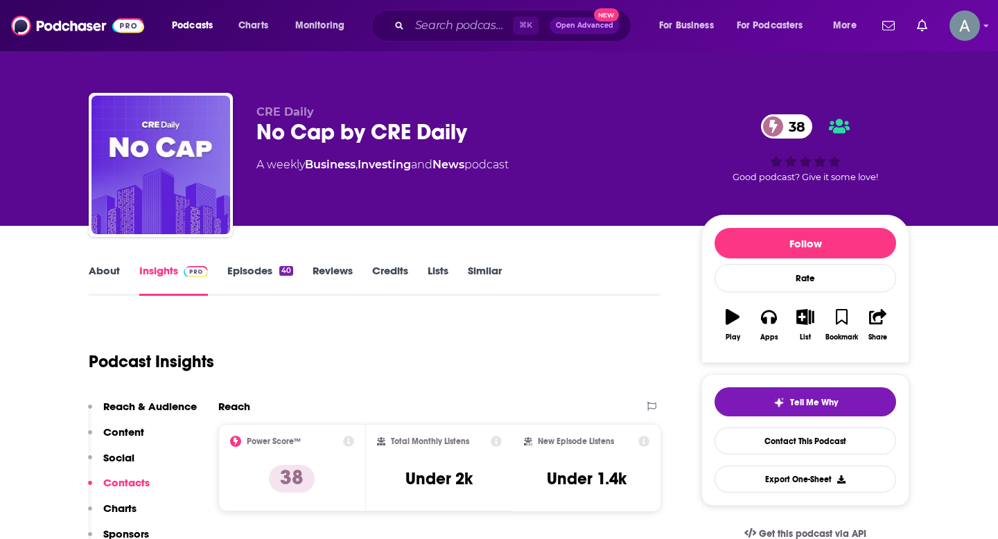
scroll to position [958, 0]
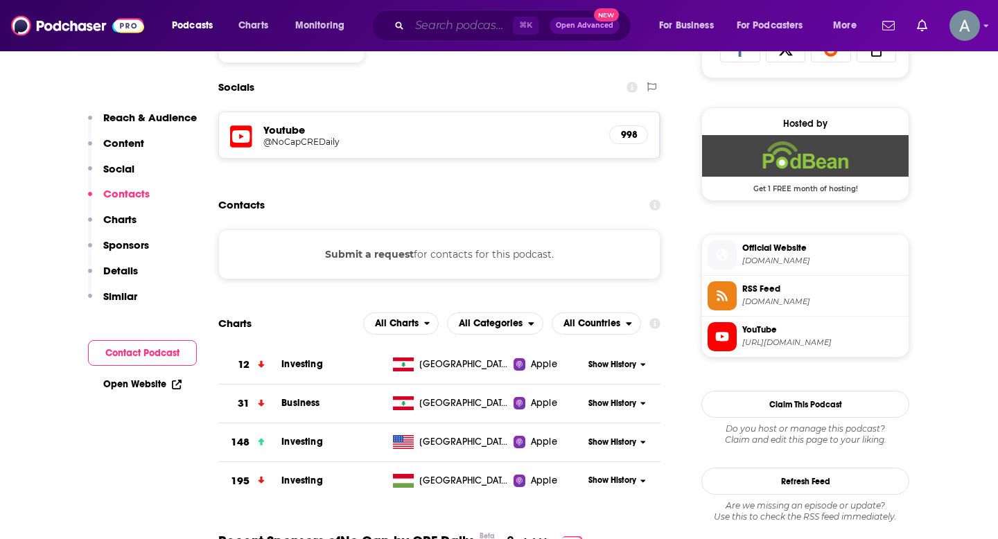
click at [412, 25] on input "Search podcasts, credits, & more..." at bounding box center [461, 26] width 103 height 22
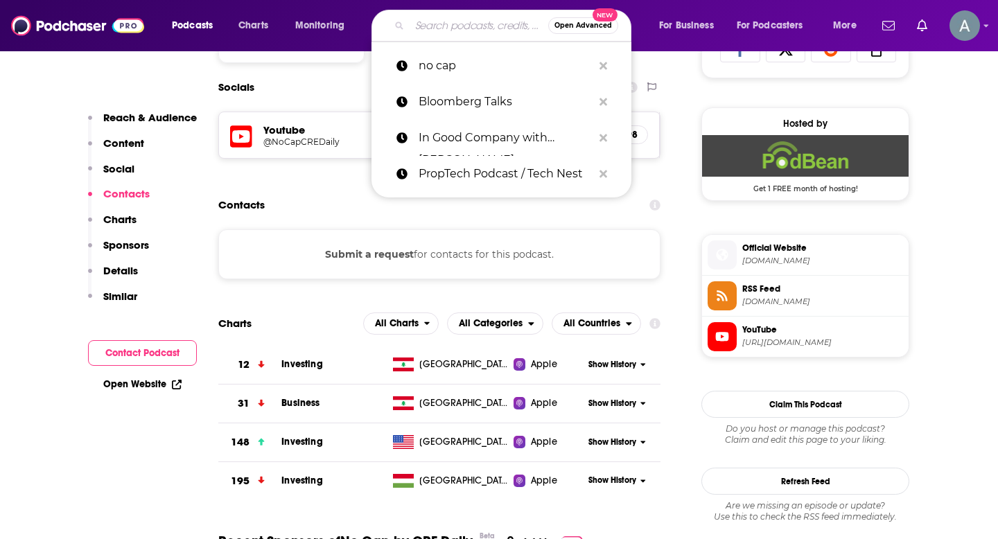
paste input "The Rent Roll by [PERSON_NAME]"
type input "The Rent Roll by [PERSON_NAME]"
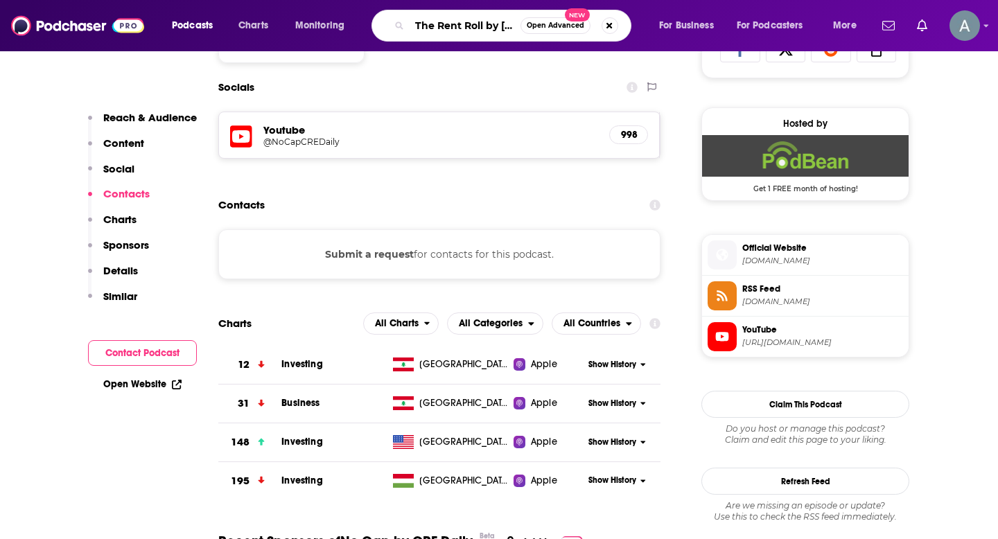
scroll to position [0, 47]
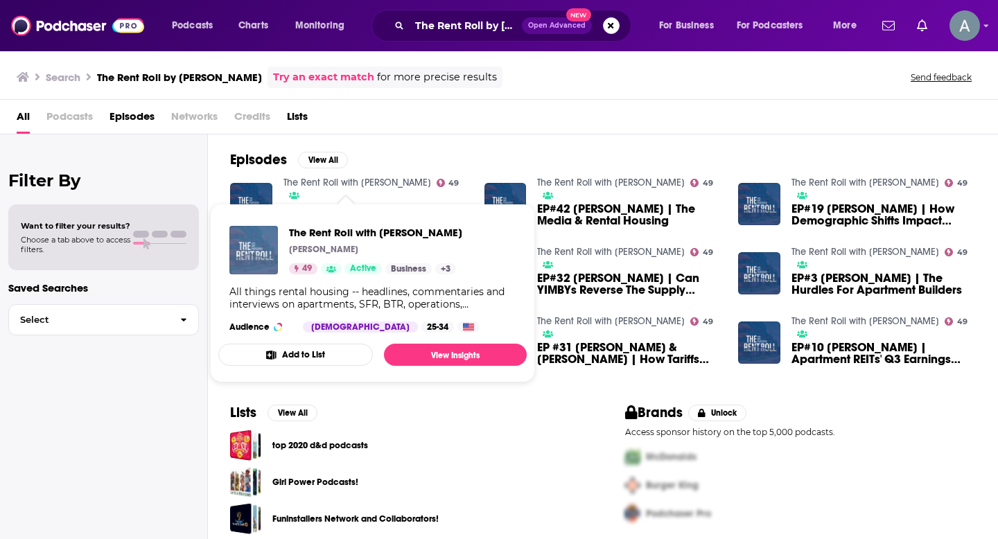
click at [250, 244] on img "The Rent Roll with Jay Parsons" at bounding box center [253, 250] width 49 height 49
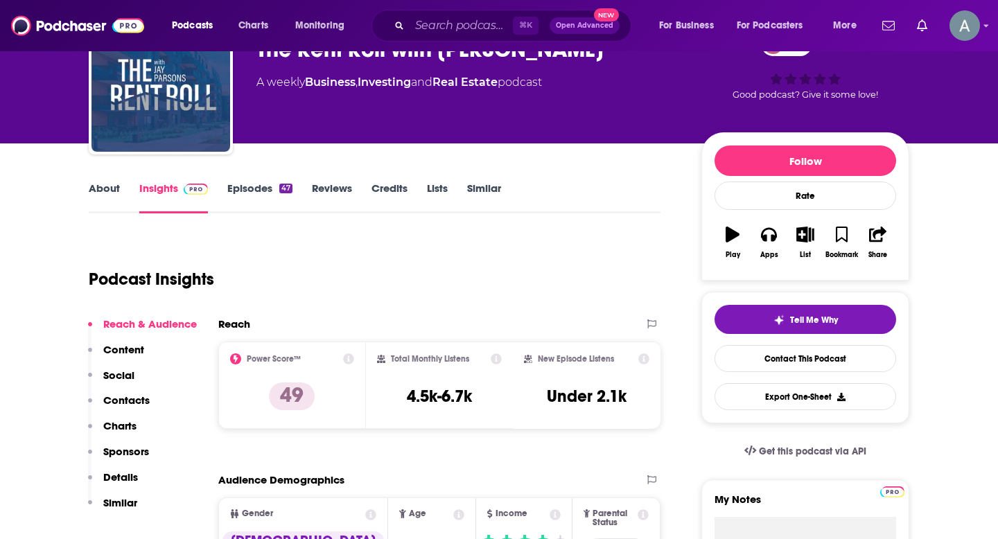
click at [141, 400] on p "Contacts" at bounding box center [126, 400] width 46 height 13
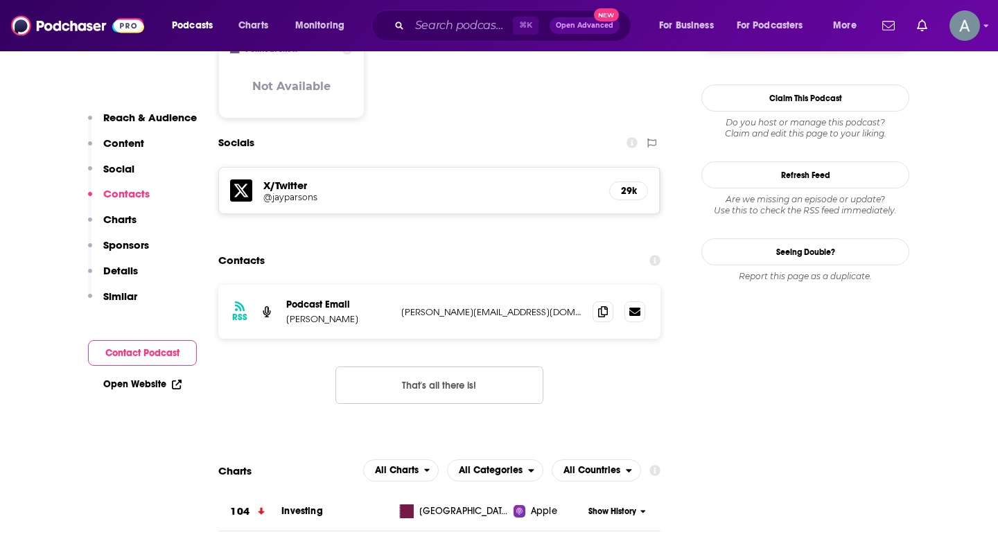
scroll to position [1139, 0]
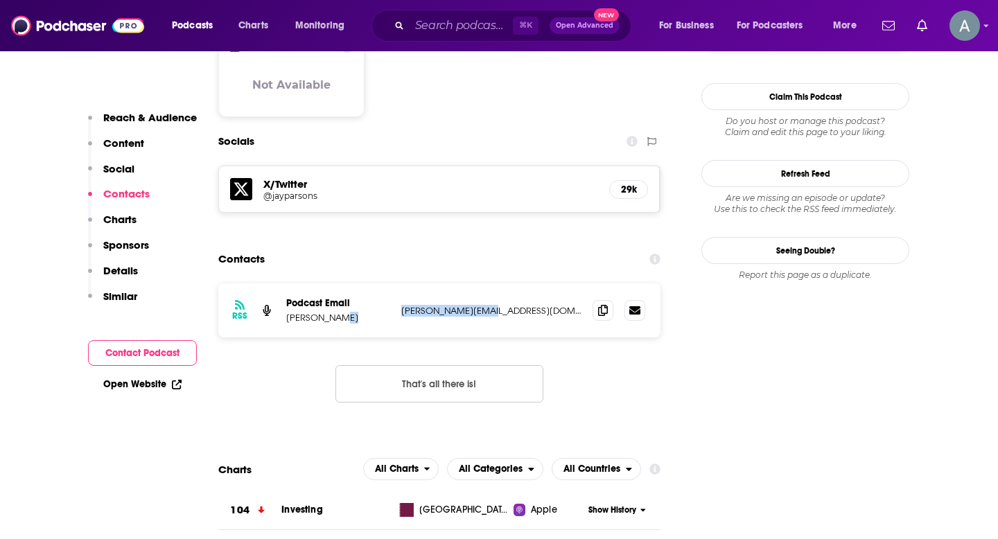
drag, startPoint x: 491, startPoint y: 259, endPoint x: 394, endPoint y: 259, distance: 96.4
click at [394, 284] on div "RSS Podcast Email [PERSON_NAME] [PERSON_NAME][EMAIL_ADDRESS][DOMAIN_NAME] [PERS…" at bounding box center [439, 311] width 442 height 54
copy div "[PERSON_NAME][EMAIL_ADDRESS][DOMAIN_NAME]"
click at [438, 29] on input "Search podcasts, credits, & more..." at bounding box center [461, 26] width 103 height 22
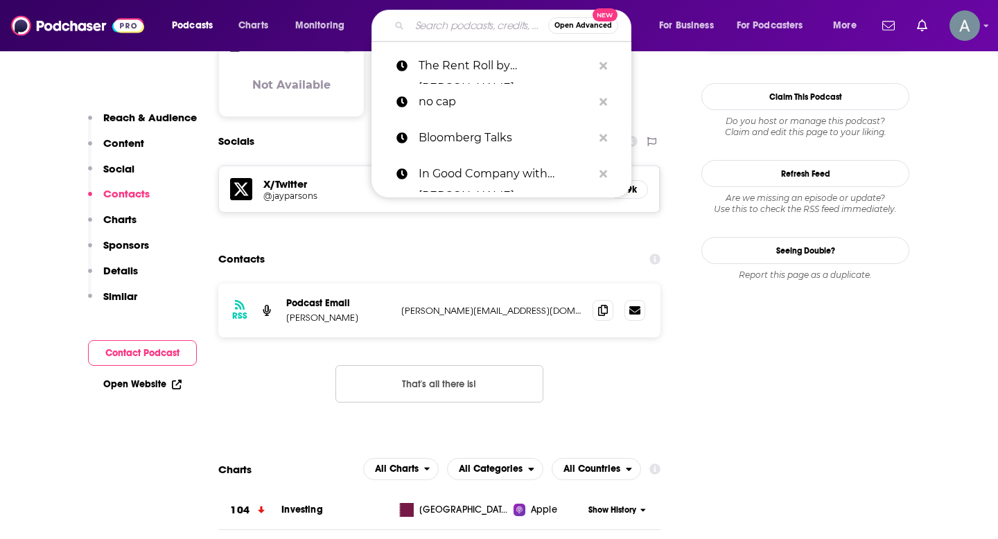
paste input ". The TreppWire Podcast by [PERSON_NAME], Inc."
type input ". The TreppWire Podcast by [PERSON_NAME], Inc."
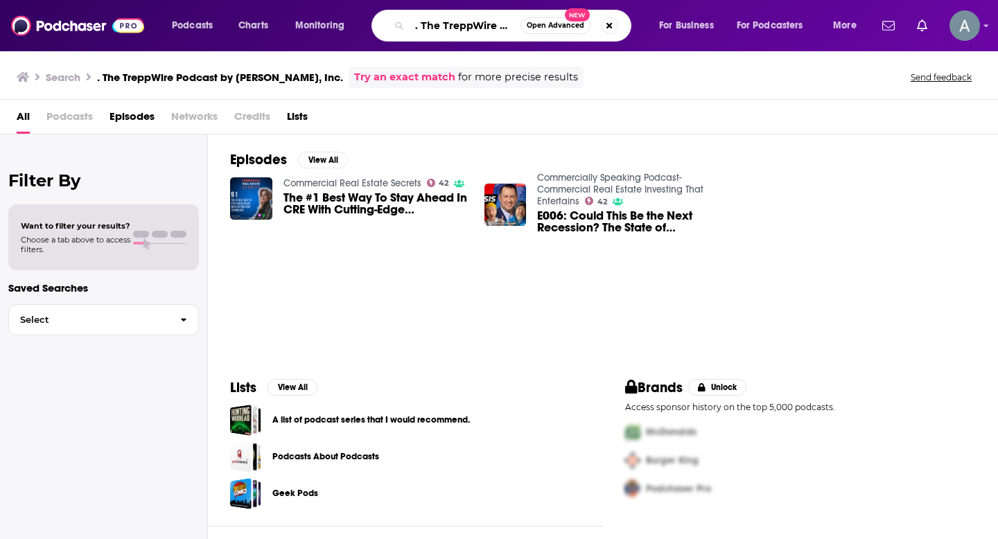
drag, startPoint x: 419, startPoint y: 27, endPoint x: 397, endPoint y: 27, distance: 22.2
click at [397, 27] on div ". The TreppWire Podcast by [PERSON_NAME], Inc. Open Advanced New" at bounding box center [502, 26] width 260 height 32
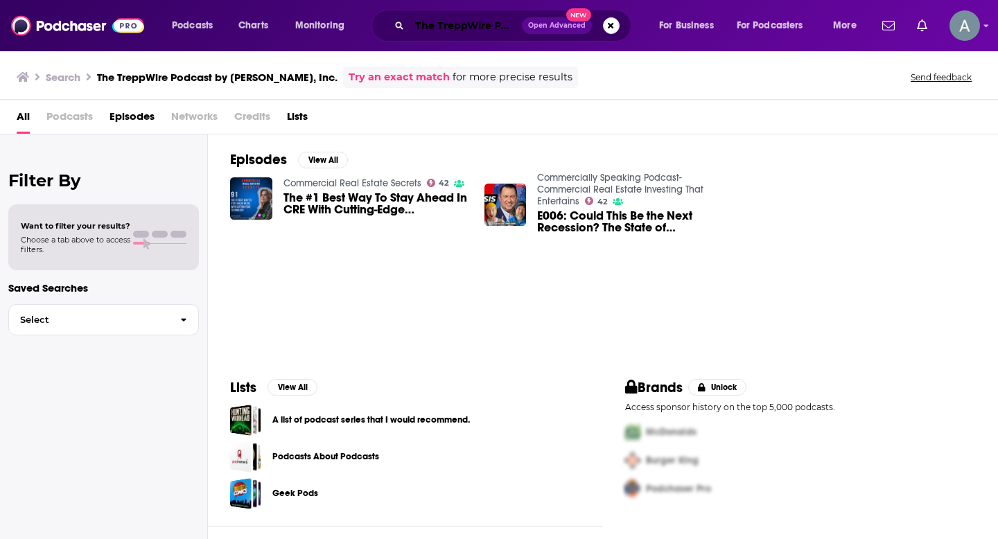
click at [480, 26] on input "The TreppWire Podcast by [PERSON_NAME], Inc." at bounding box center [466, 26] width 112 height 22
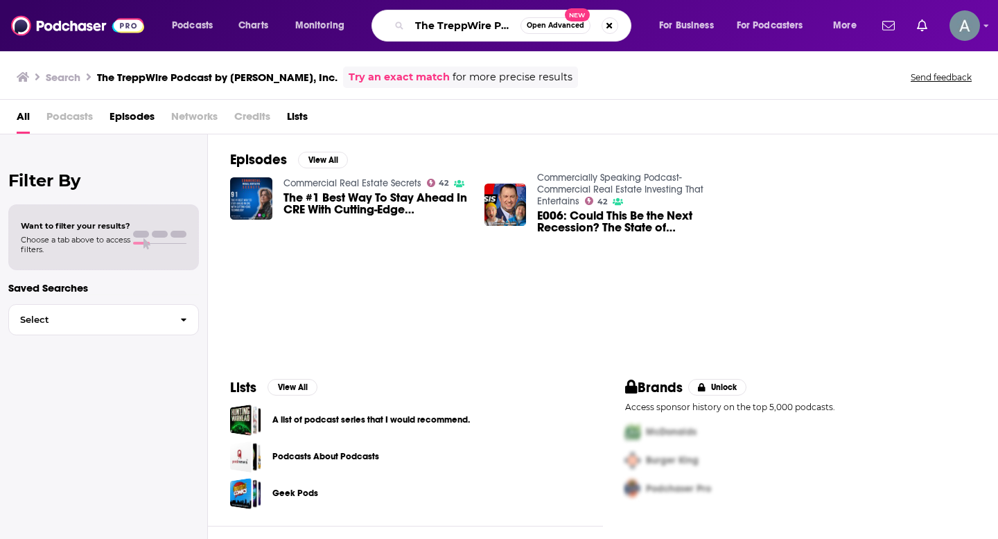
paste input "America’s Commercial Real Estate Show by [PERSON_NAME], CCIM"
type input "America’s Commercial Real Estate Show by [PERSON_NAME], CCIM"
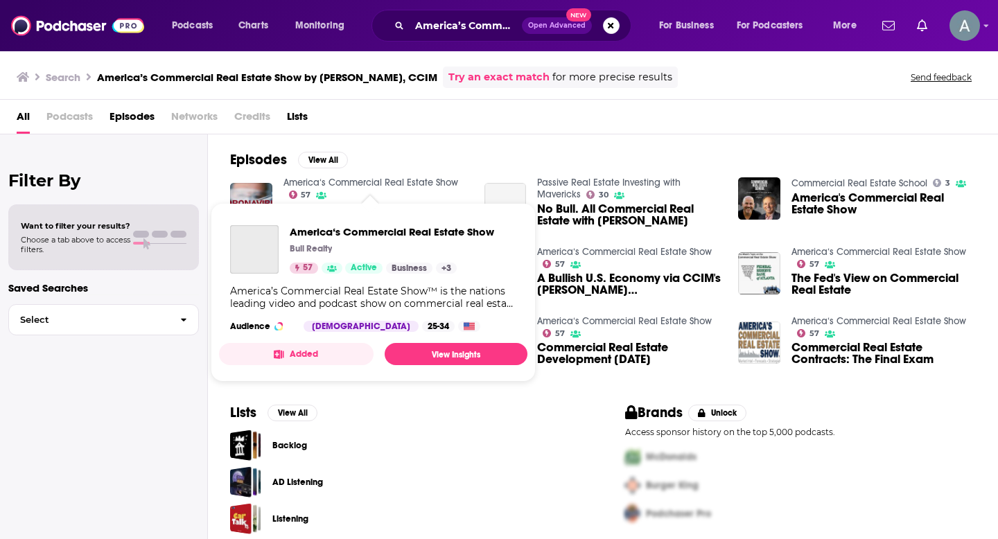
click at [340, 181] on link "America‘s Commercial Real Estate Show" at bounding box center [371, 183] width 175 height 12
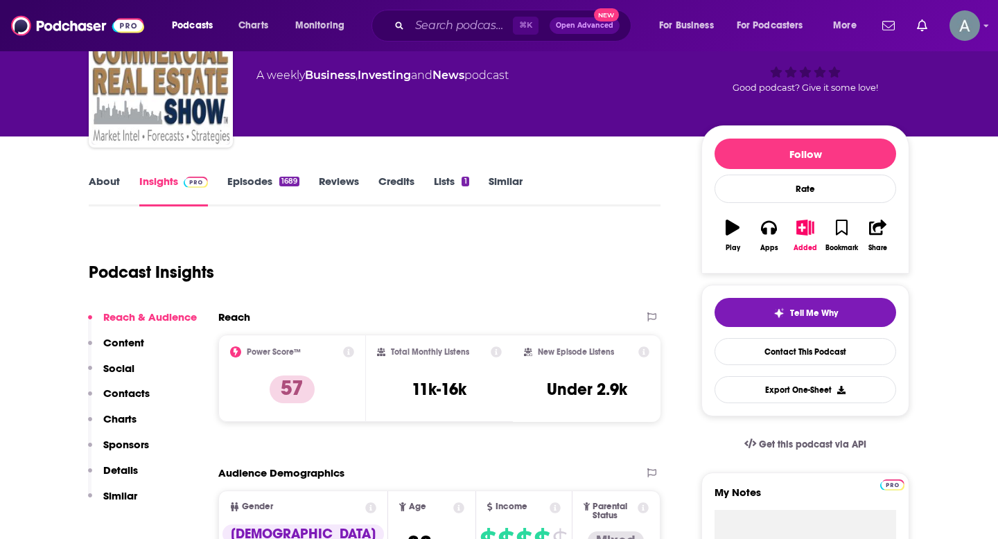
click at [137, 397] on p "Contacts" at bounding box center [126, 393] width 46 height 13
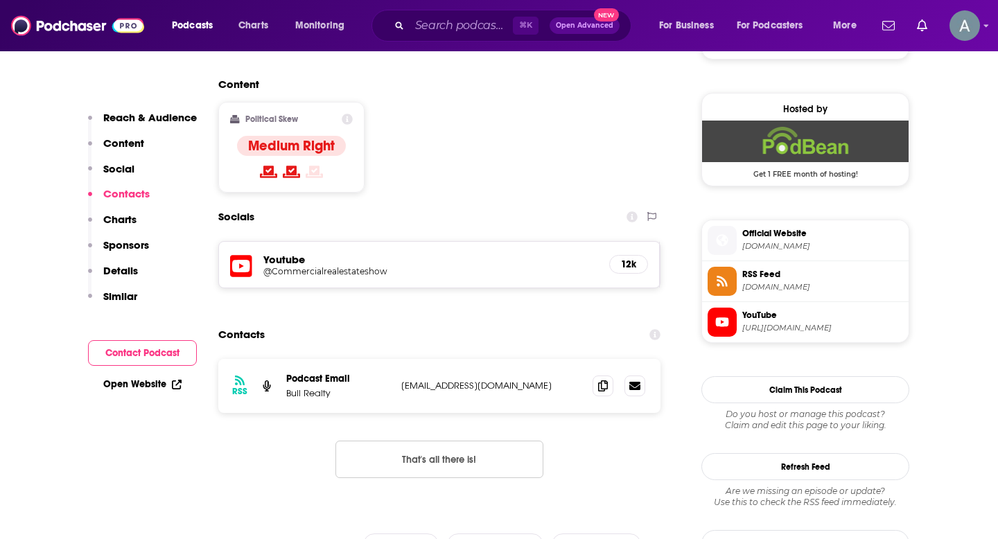
scroll to position [1143, 0]
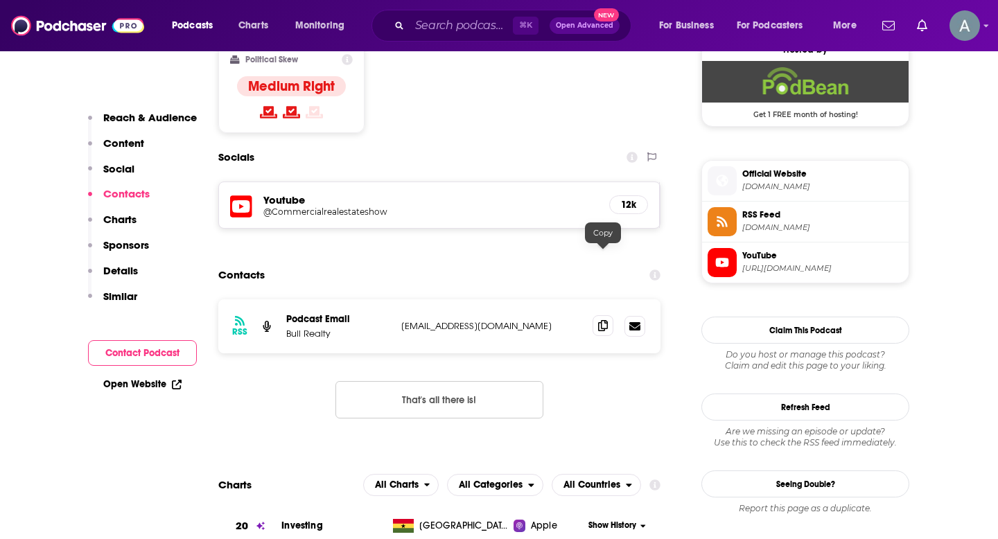
click at [605, 315] on span at bounding box center [603, 325] width 21 height 21
click at [430, 29] on input "Search podcasts, credits, & more..." at bounding box center [461, 26] width 103 height 22
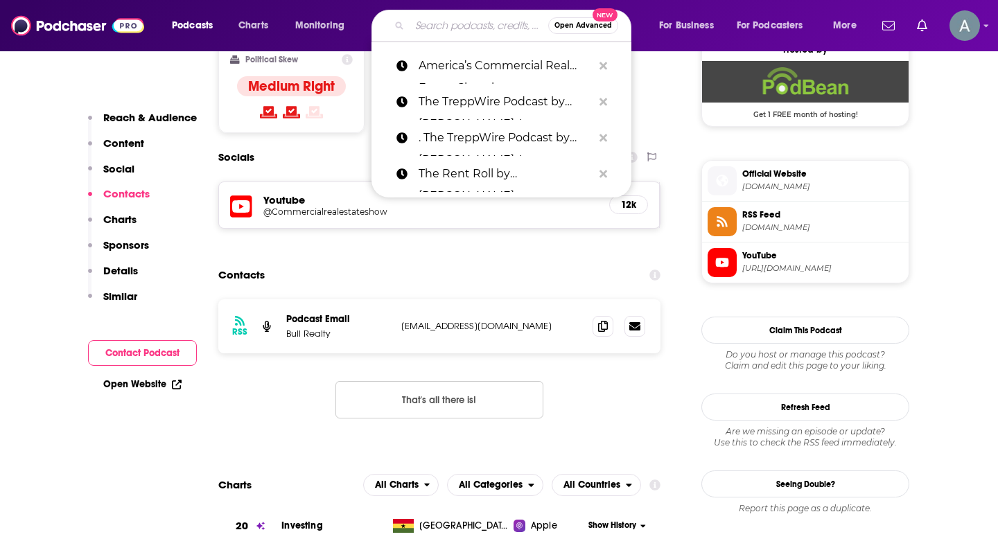
paste input "CRE Exchange by Altus Group"
type input "CRE Exchange by Altus Group"
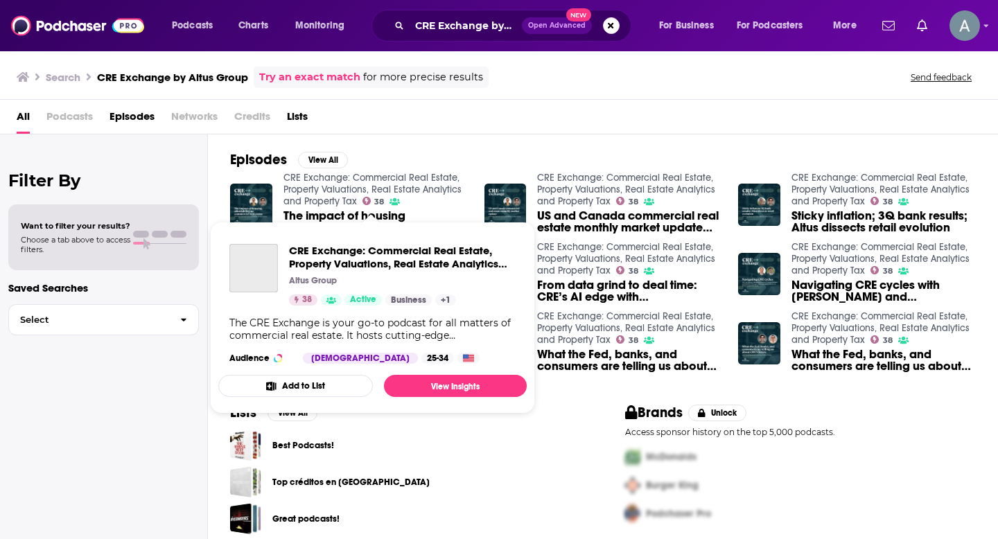
click at [308, 178] on link "CRE Exchange: Commercial Real Estate, Property Valuations, Real Estate Analytic…" at bounding box center [373, 189] width 178 height 35
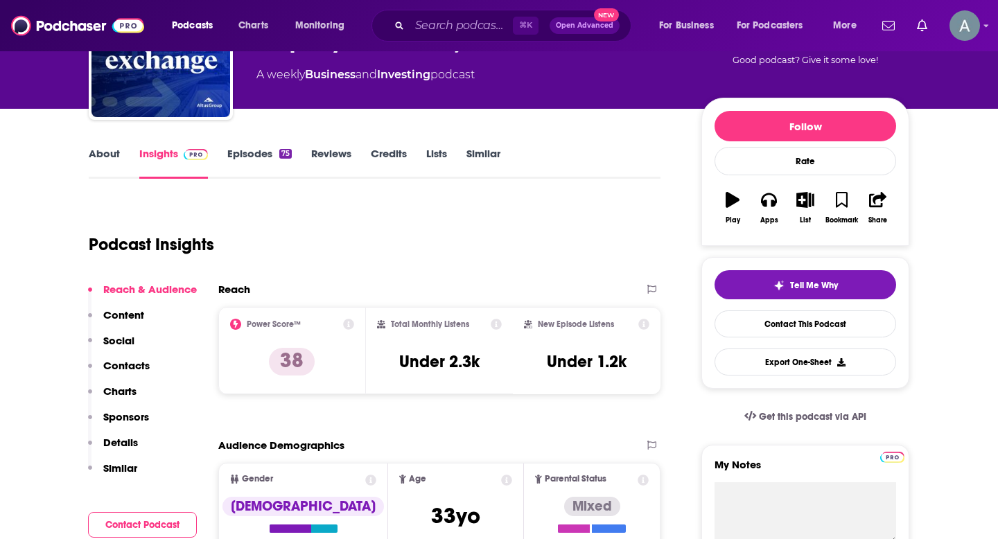
scroll to position [130, 0]
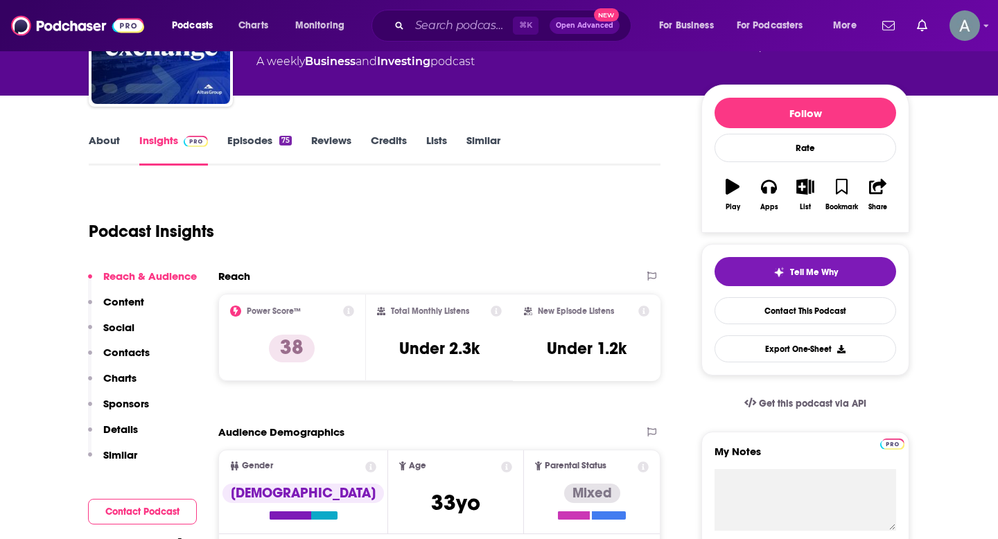
click at [134, 355] on p "Contacts" at bounding box center [126, 352] width 46 height 13
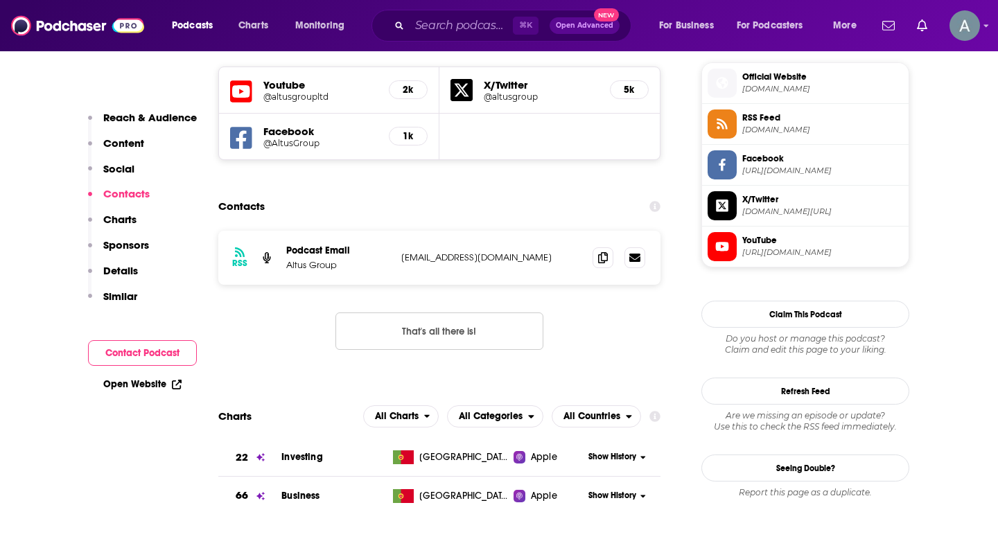
scroll to position [1004, 0]
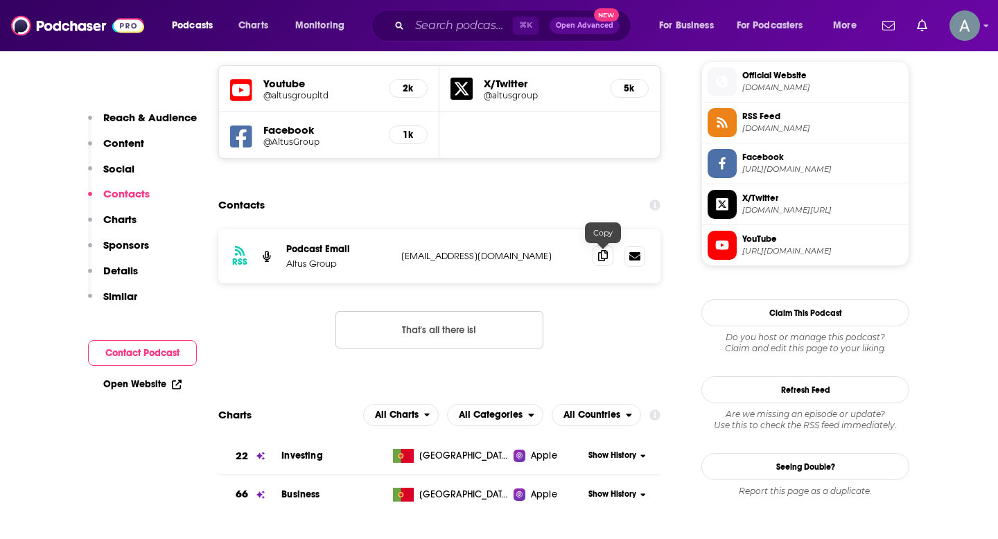
click at [607, 261] on icon at bounding box center [603, 255] width 10 height 11
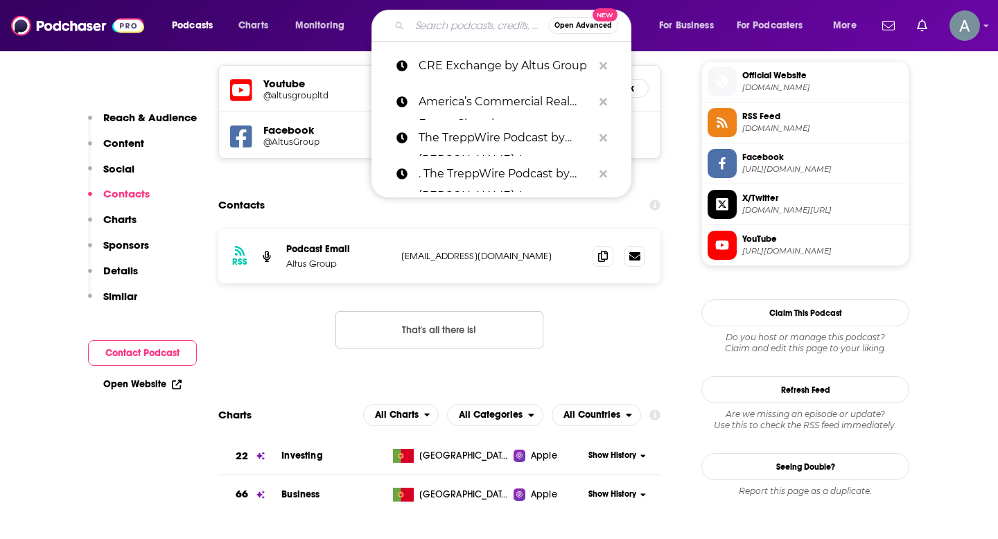
click at [458, 19] on input "Search podcasts, credits, & more..." at bounding box center [479, 26] width 139 height 22
paste input "The CRE Weekly Digest by LightBox"
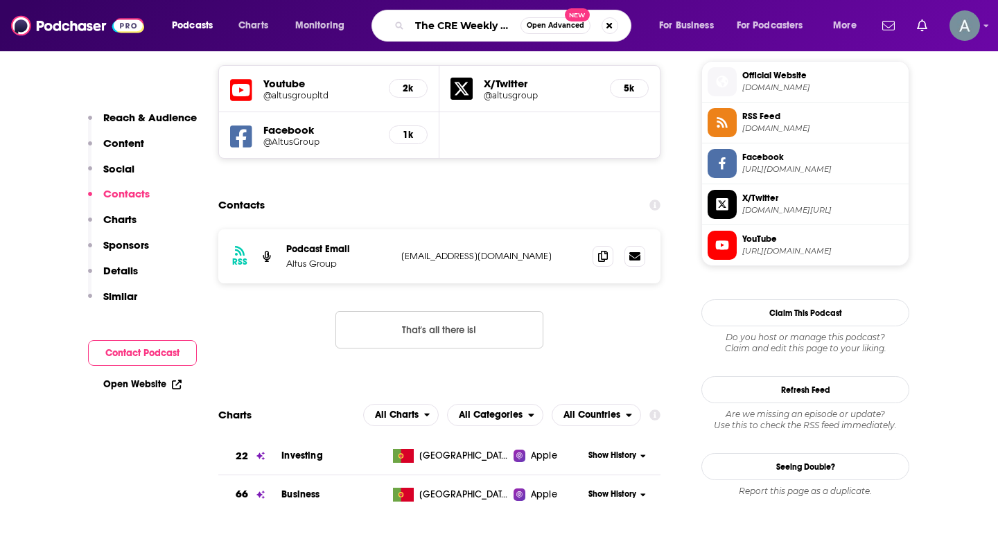
type input "The CRE Weekly Digest by LightBox"
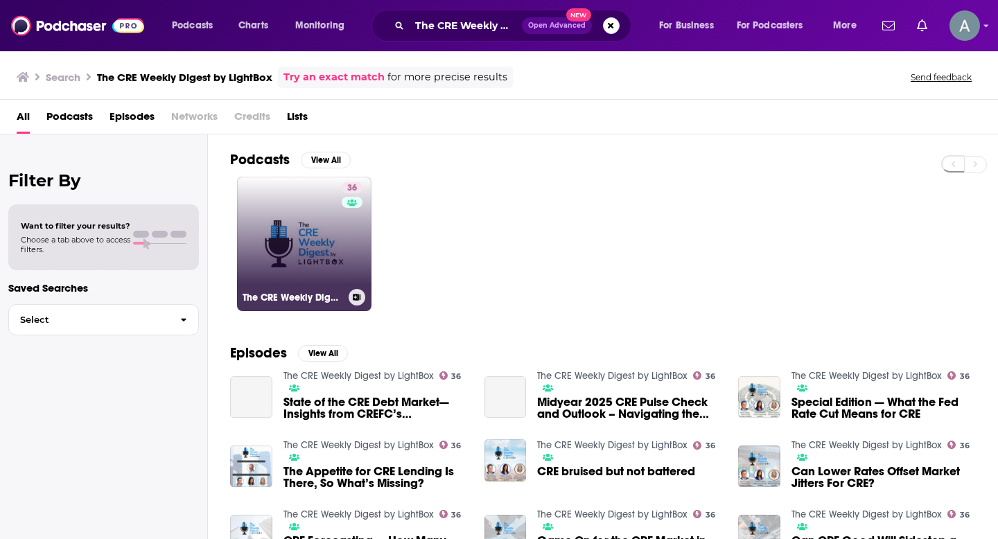
click at [303, 251] on link "36 The CRE Weekly Digest by LightBox" at bounding box center [304, 244] width 134 height 134
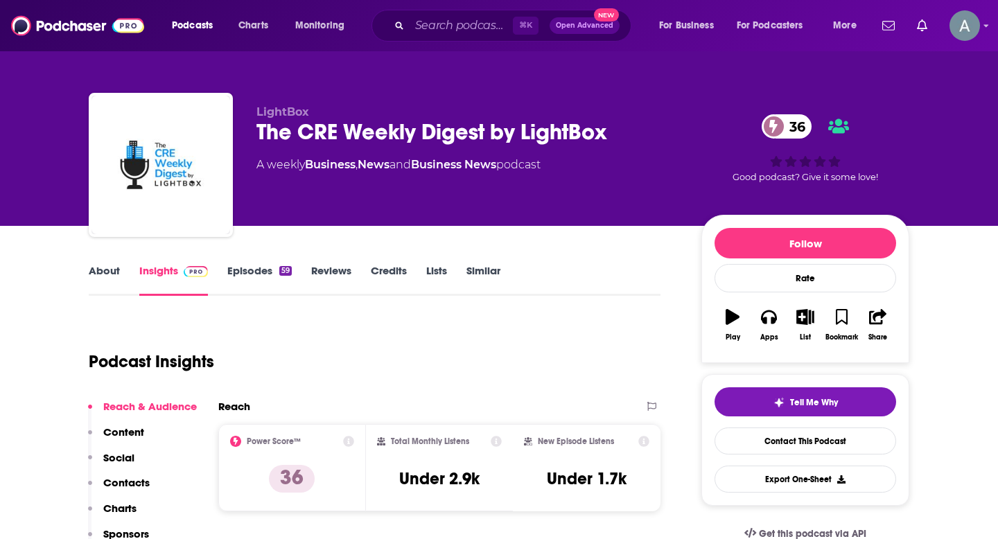
click at [115, 455] on p "Contacts" at bounding box center [126, 482] width 46 height 13
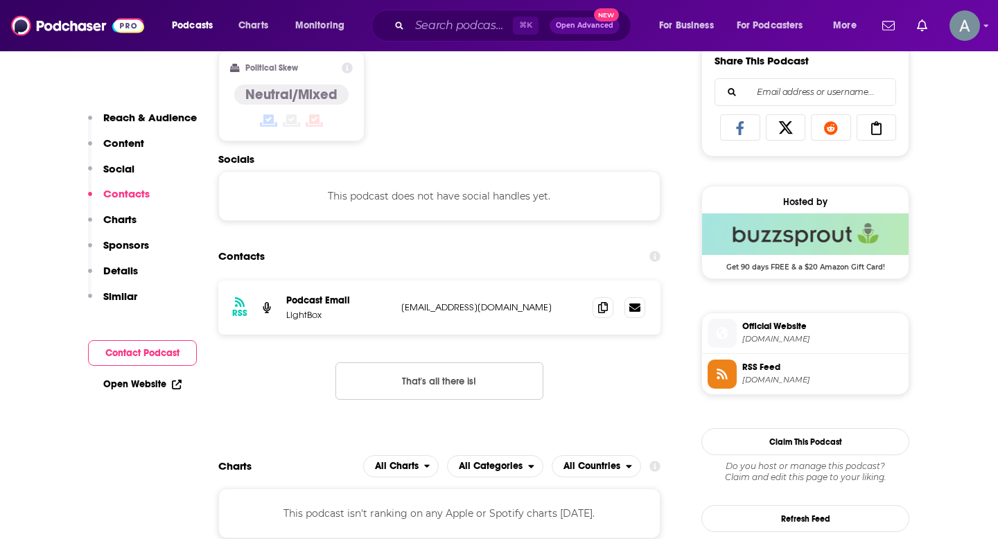
scroll to position [931, 0]
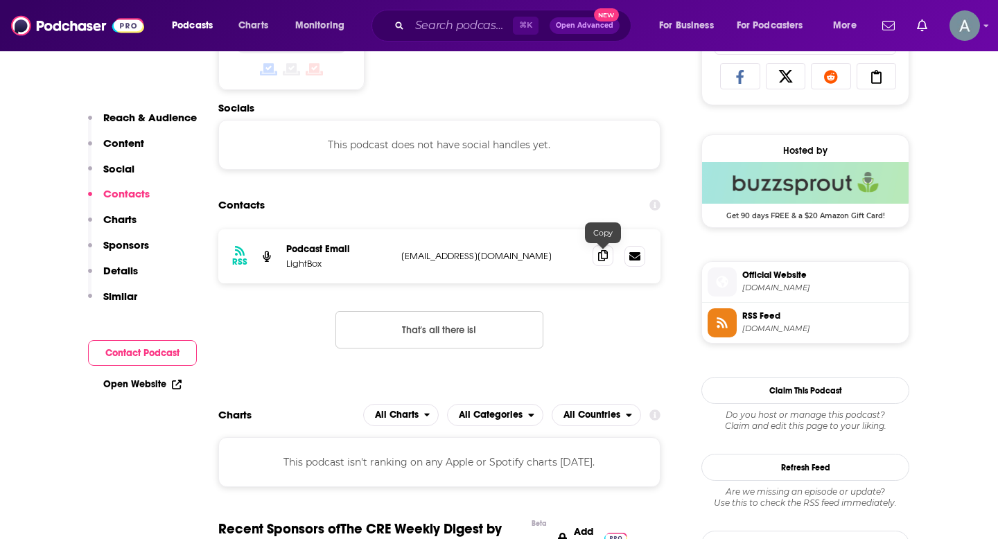
click at [602, 260] on icon at bounding box center [603, 255] width 10 height 11
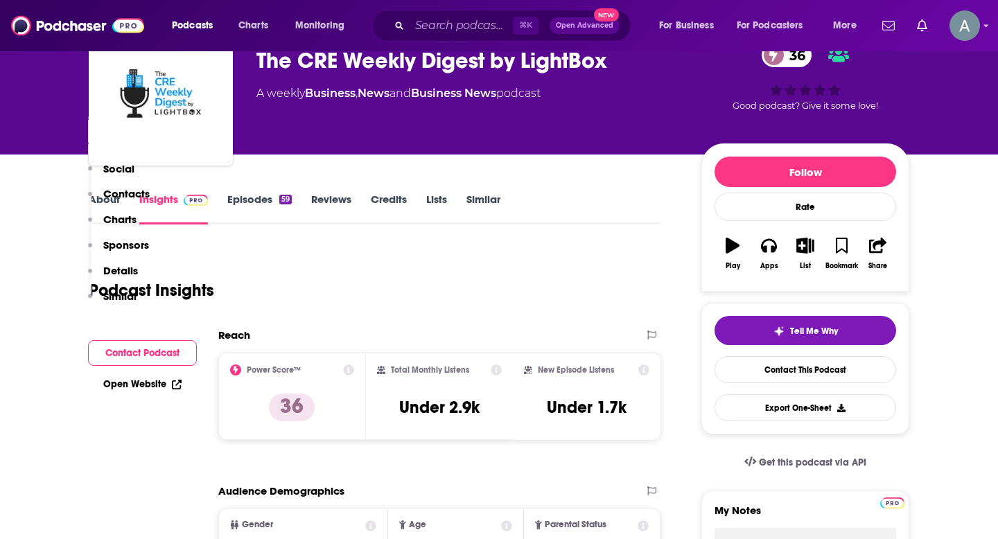
scroll to position [0, 0]
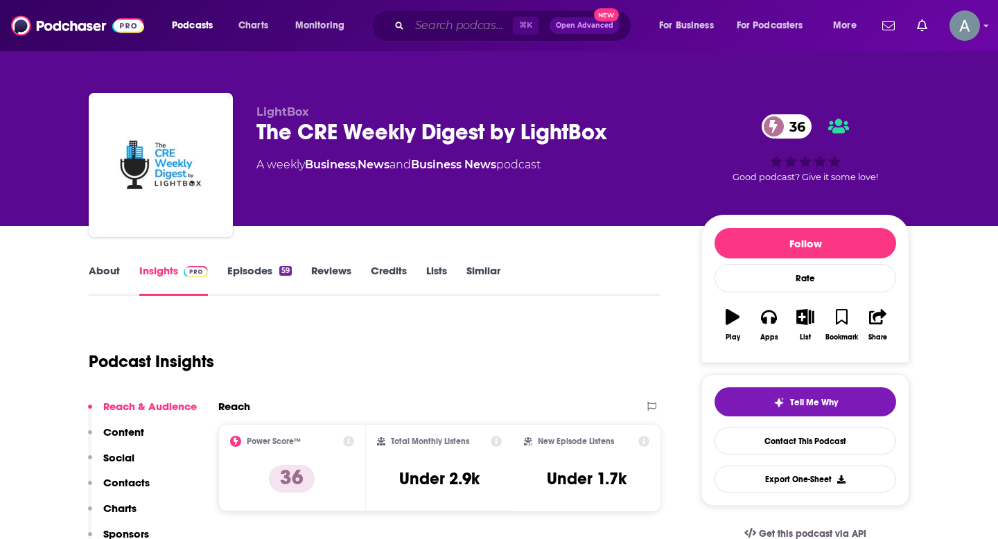
click at [443, 21] on input "Search podcasts, credits, & more..." at bounding box center [461, 26] width 103 height 22
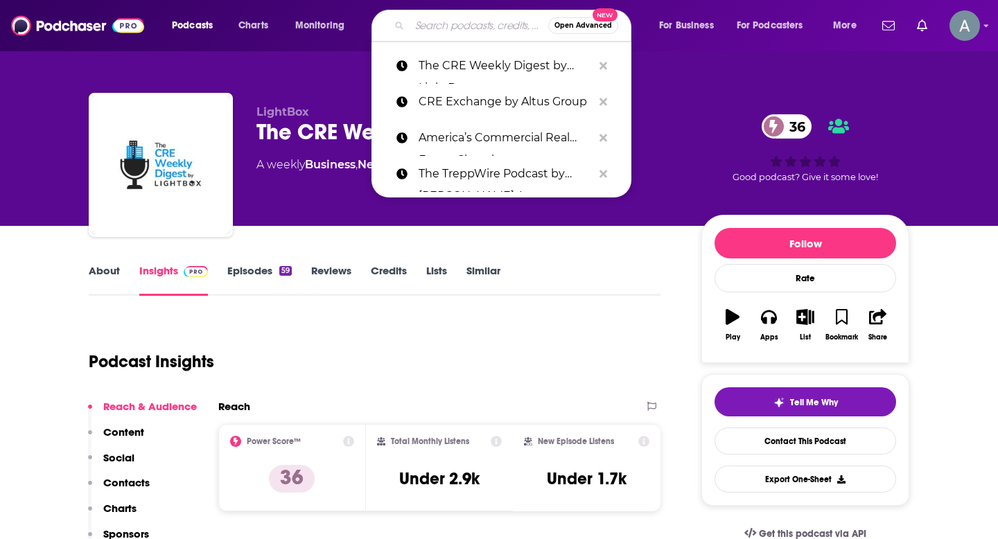
paste input "The Crexi Podcast by Crexi"
type input "The Crexi Podcast by Crexi"
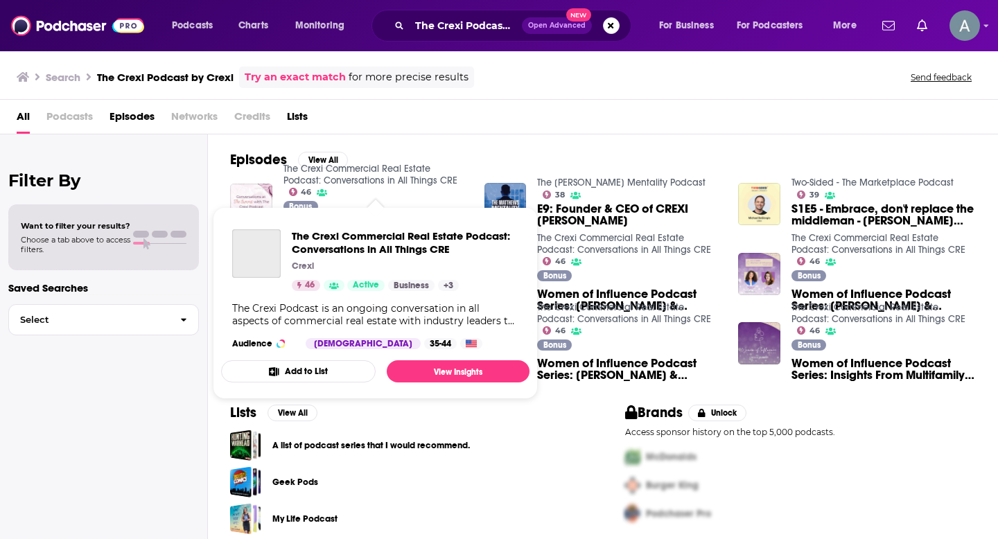
click at [346, 177] on link "The Crexi Commercial Real Estate Podcast: Conversations in All Things CRE" at bounding box center [371, 175] width 174 height 24
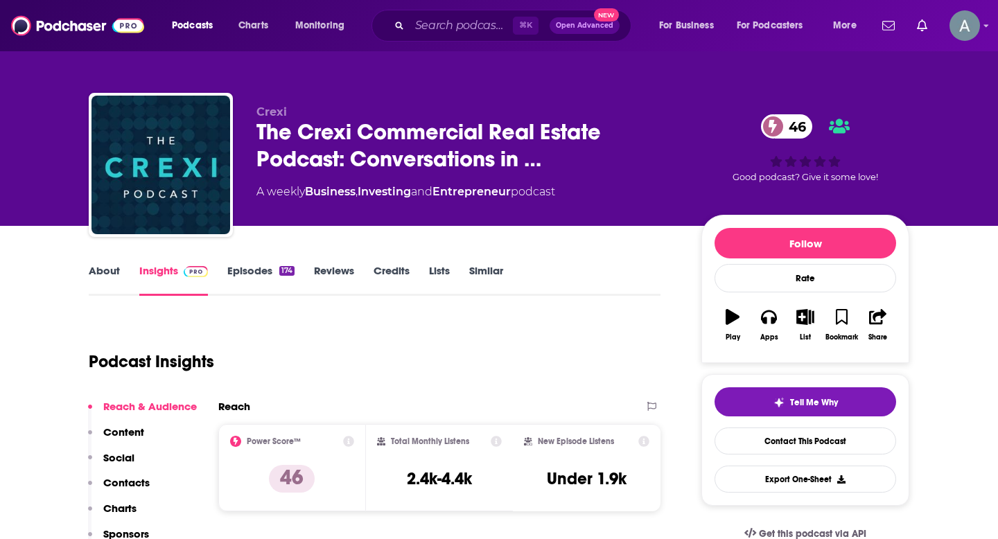
click at [132, 455] on p "Contacts" at bounding box center [126, 482] width 46 height 13
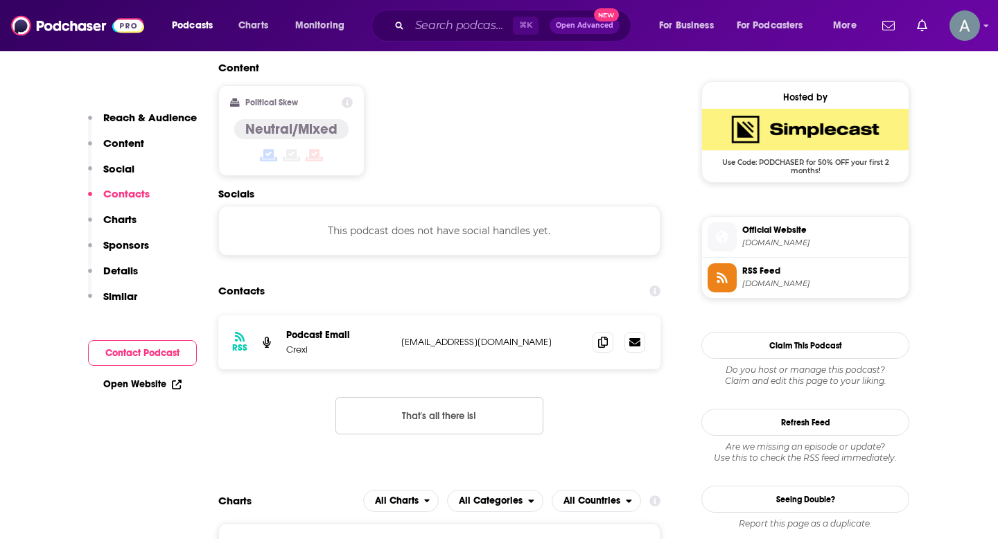
scroll to position [1100, 0]
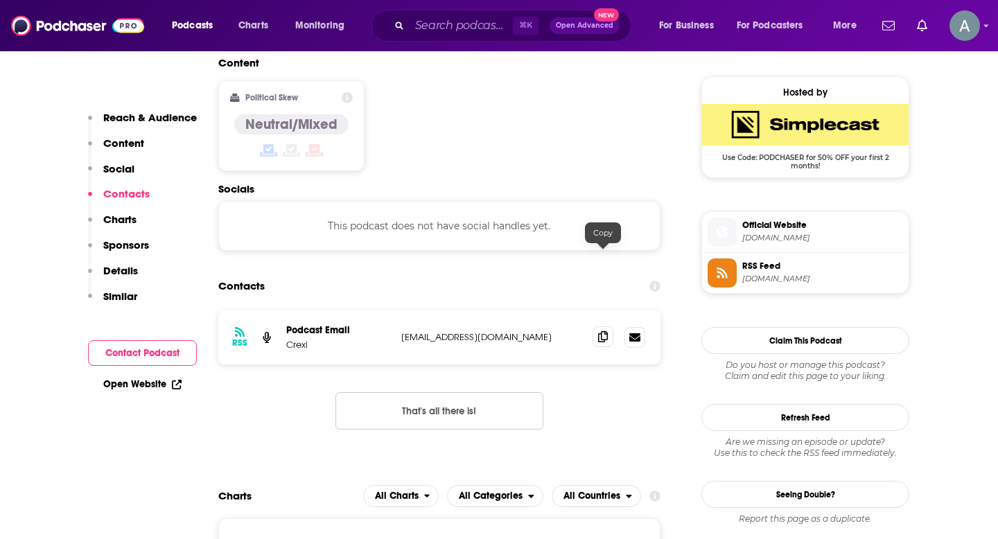
click at [602, 331] on icon at bounding box center [603, 336] width 10 height 11
